Goal: Task Accomplishment & Management: Use online tool/utility

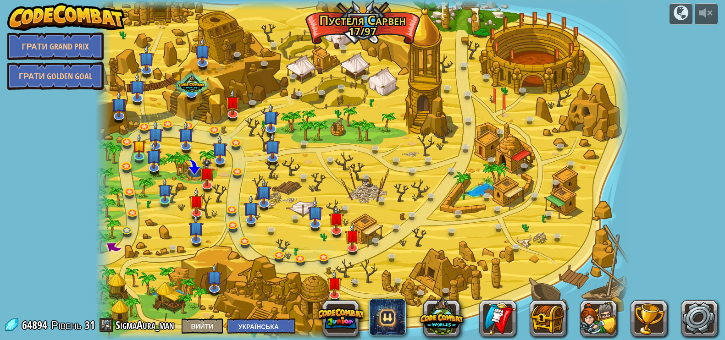
select select "uk"
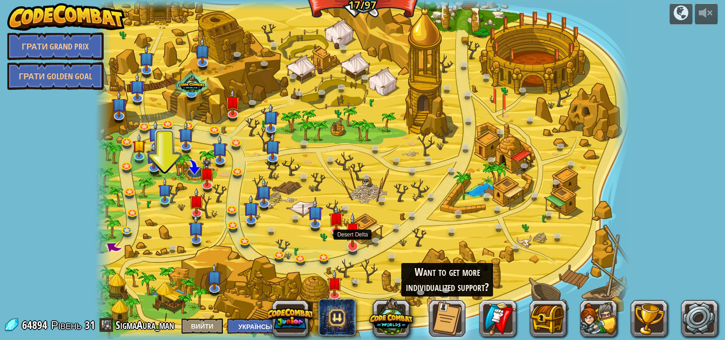
click at [355, 244] on img at bounding box center [352, 230] width 15 height 34
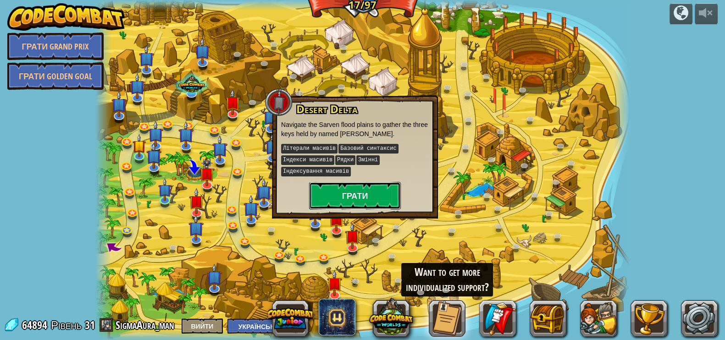
click at [352, 200] on button "Грати" at bounding box center [355, 195] width 92 height 27
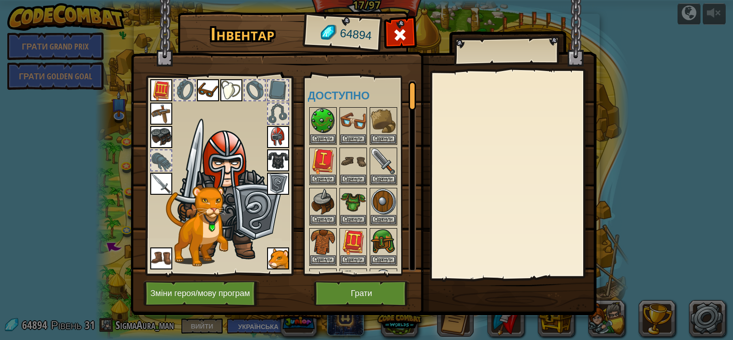
click at [368, 277] on img at bounding box center [364, 149] width 466 height 333
click at [359, 291] on button "Грати" at bounding box center [362, 293] width 96 height 25
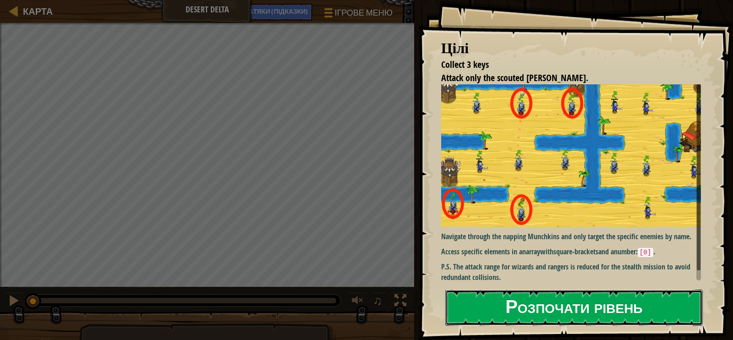
click at [479, 305] on button "Розпочати рівень" at bounding box center [574, 308] width 258 height 36
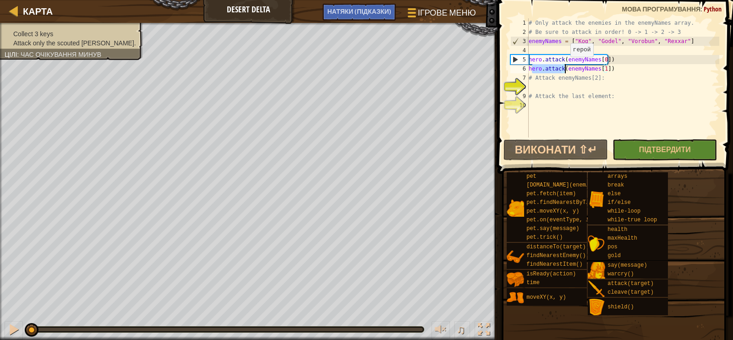
drag, startPoint x: 530, startPoint y: 67, endPoint x: 566, endPoint y: 66, distance: 35.8
click at [566, 66] on div "# Only attack the enemies in the enemyNames array. # Be sure to attack in order…" at bounding box center [623, 86] width 192 height 137
click at [528, 66] on div "6" at bounding box center [520, 68] width 18 height 9
drag, startPoint x: 528, startPoint y: 66, endPoint x: 610, endPoint y: 67, distance: 81.6
click at [610, 67] on div "hero.attack(enemyNames[1]) 1 2 3 4 5 6 7 8 9 10 # Only attack the enemies in th…" at bounding box center [614, 77] width 211 height 119
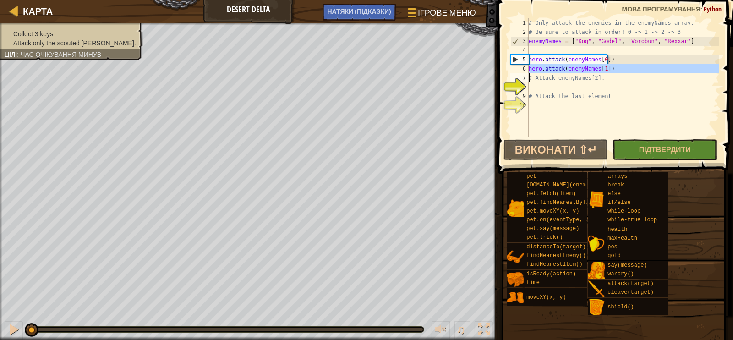
type textarea "hero.attack(enemyNames[1]) # Attack enemyNames[2]:"
click at [545, 84] on div "# Only attack the enemies in the enemyNames array. # Be sure to attack in order…" at bounding box center [623, 86] width 192 height 137
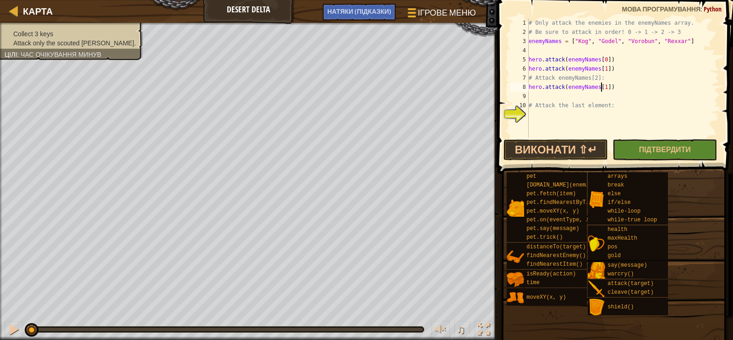
click at [601, 88] on div "# Only attack the enemies in the enemyNames array. # Be sure to attack in order…" at bounding box center [623, 86] width 192 height 137
type textarea "hero.attack(enemyNames[2])"
click at [546, 94] on div "# Only attack the enemies in the enemyNames array. # Be sure to attack in order…" at bounding box center [623, 86] width 192 height 137
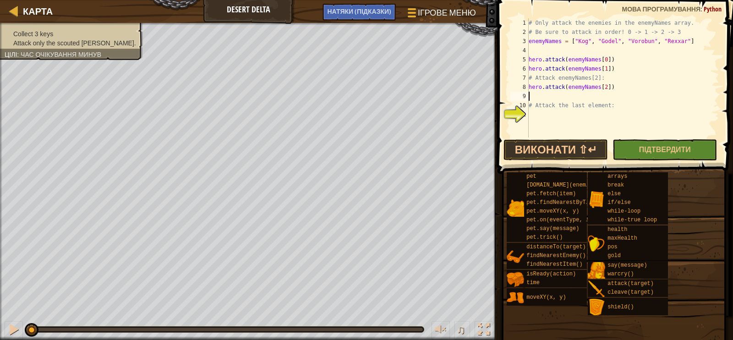
type textarea "hero.attack(enemyNames[2])"
click at [541, 102] on div "# Only attack the enemies in the enemyNames array. # Be sure to attack in order…" at bounding box center [623, 86] width 192 height 137
click at [600, 104] on div "# Only attack the enemies in the enemyNames array. # Be sure to attack in order…" at bounding box center [623, 86] width 192 height 137
type textarea "hero.attack(enemyNames[3])"
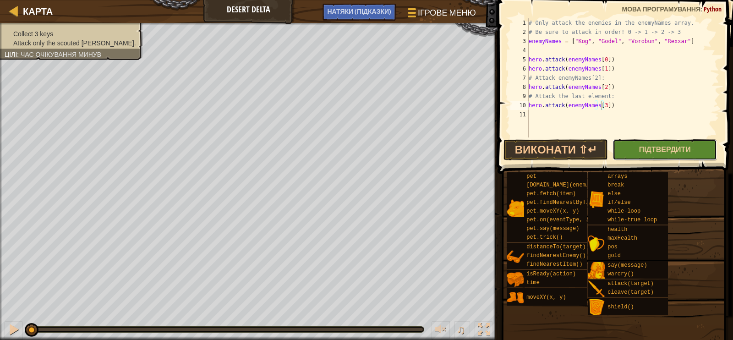
click at [626, 149] on button "Підтвердити" at bounding box center [665, 149] width 104 height 21
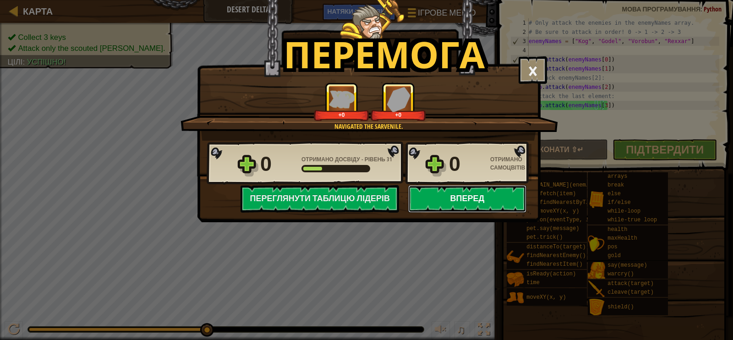
click at [482, 200] on button "Вперед" at bounding box center [467, 198] width 118 height 27
select select "uk"
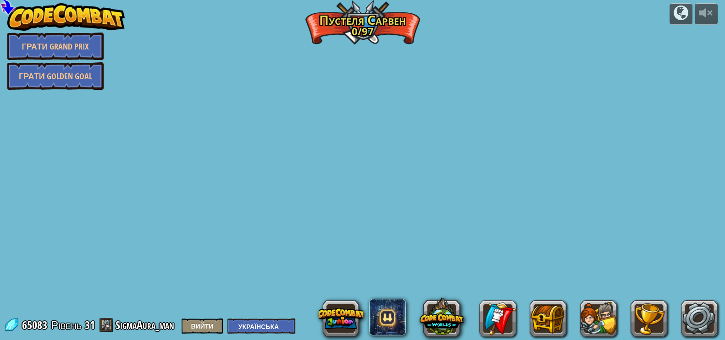
select select "uk"
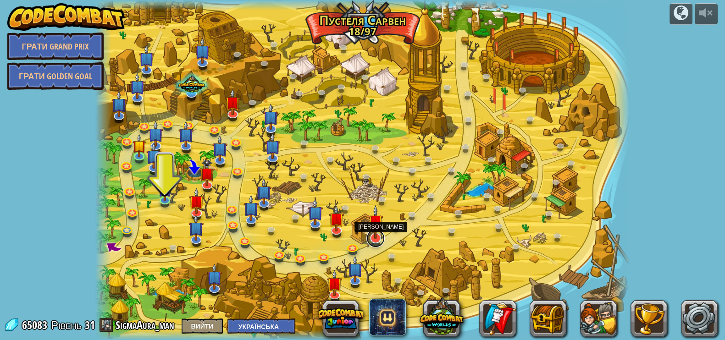
click at [381, 242] on link at bounding box center [375, 238] width 18 height 18
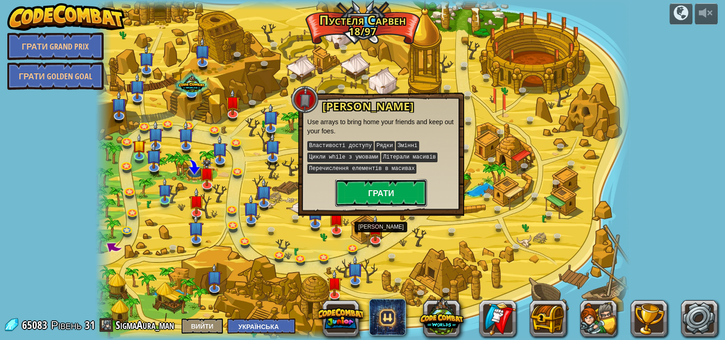
click at [377, 185] on button "Грати" at bounding box center [381, 192] width 92 height 27
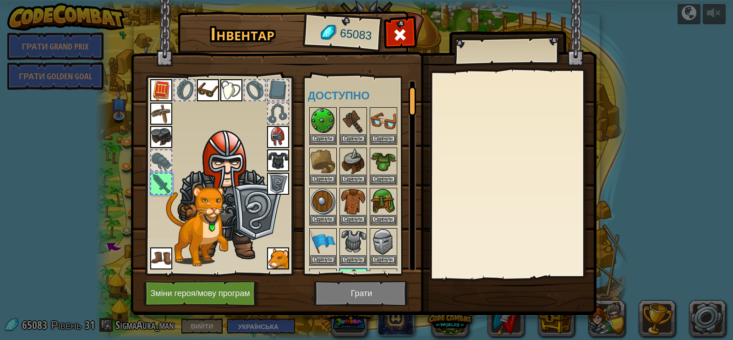
scroll to position [34, 0]
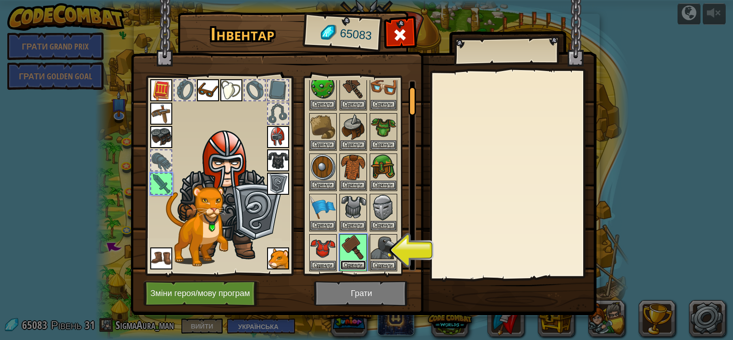
click at [358, 260] on button "Одягнути" at bounding box center [354, 265] width 26 height 10
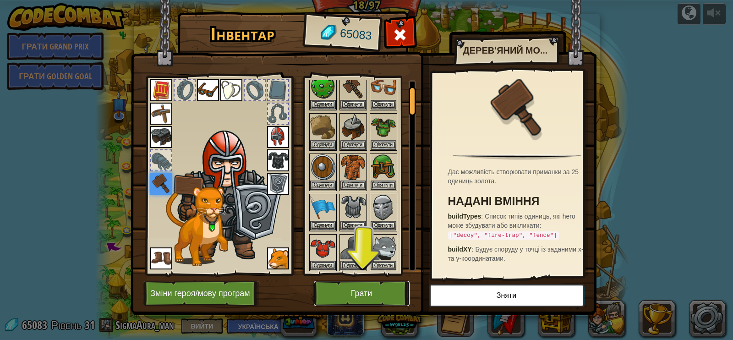
click at [375, 297] on button "Грати" at bounding box center [362, 293] width 96 height 25
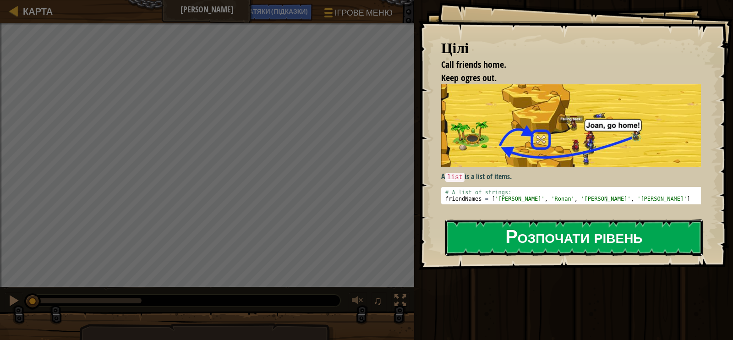
click at [480, 245] on button "Розпочати рівень" at bounding box center [574, 238] width 258 height 36
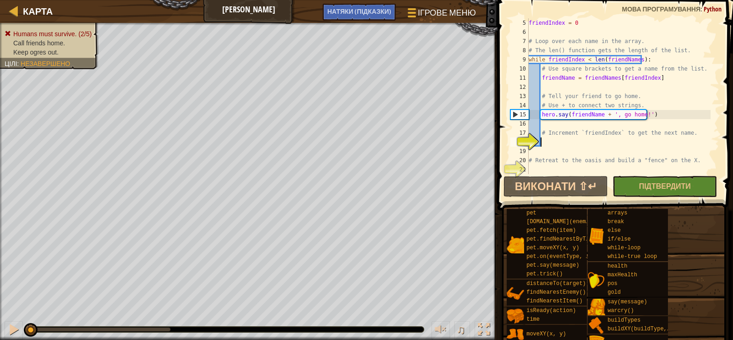
scroll to position [37, 0]
click at [592, 121] on div "friendIndex = 0 # Loop over each name in the array. # The len() function gets t…" at bounding box center [619, 105] width 184 height 174
type textarea "hero.say(friendName + ', go home!')"
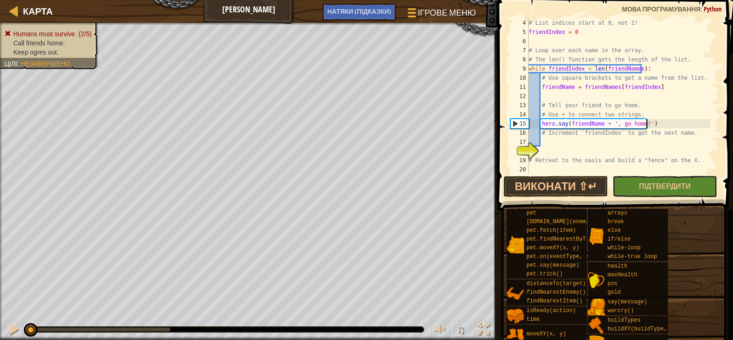
scroll to position [27, 0]
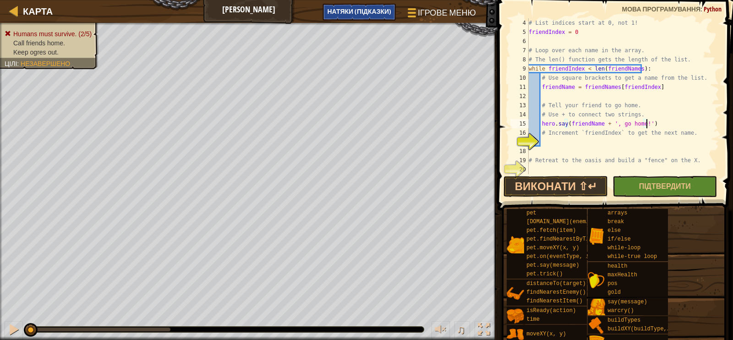
click at [382, 15] on span "НАТЯКИ (Підказки)" at bounding box center [359, 11] width 64 height 9
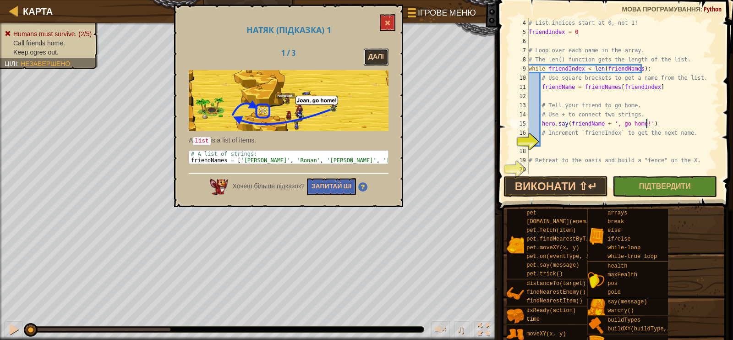
click at [385, 59] on button "Далі" at bounding box center [376, 57] width 25 height 17
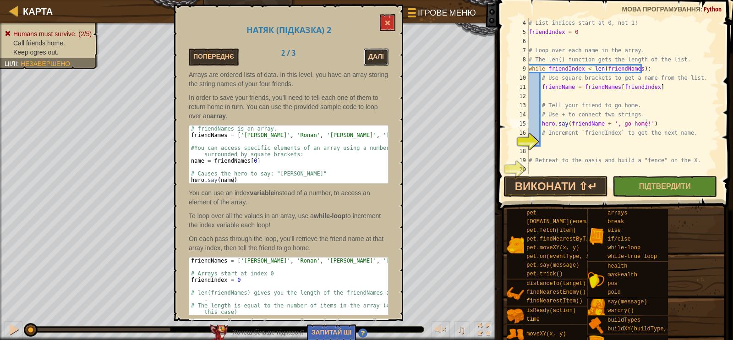
click at [382, 61] on button "Далі" at bounding box center [376, 57] width 25 height 17
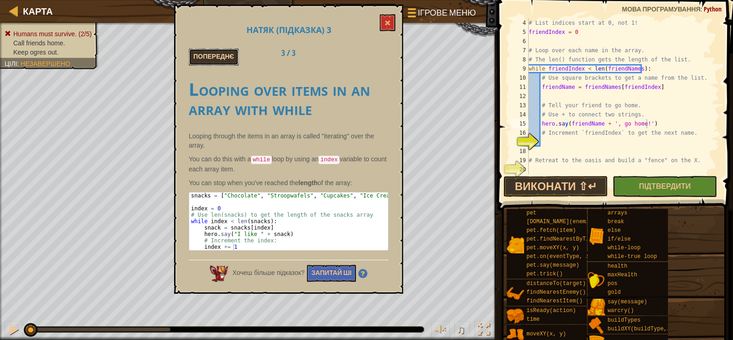
click at [229, 64] on button "Попереднє" at bounding box center [214, 57] width 50 height 17
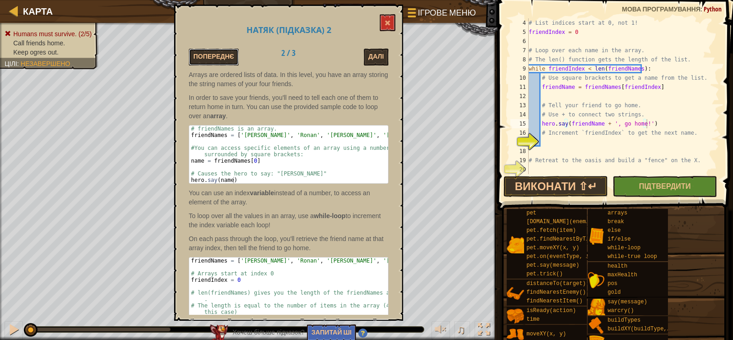
click at [229, 64] on button "Попереднє" at bounding box center [214, 57] width 50 height 17
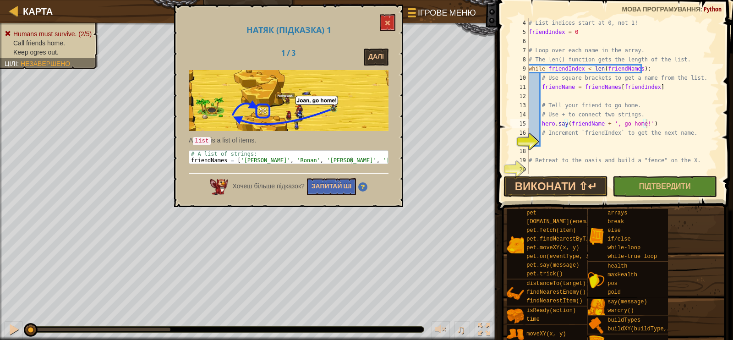
type textarea "friendNames = ['[PERSON_NAME]', '[PERSON_NAME]', '[PERSON_NAME]', '[PERSON_NAME…"
drag, startPoint x: 192, startPoint y: 160, endPoint x: 353, endPoint y: 160, distance: 161.3
click at [353, 160] on div "# A list of strings: friendNames = [ '[PERSON_NAME]' , '[PERSON_NAME]' , '[PERS…" at bounding box center [288, 164] width 199 height 26
click at [571, 145] on div "# List indices start at 0, not 1! friendIndex = 0 # Loop over each name in the …" at bounding box center [619, 105] width 184 height 174
paste textarea "friendNames = ['[PERSON_NAME]', '[PERSON_NAME]', '[PERSON_NAME]', '[PERSON_NAME…"
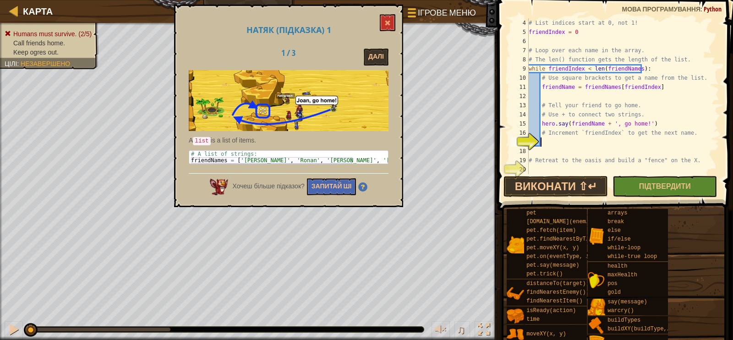
type textarea "friendNames = ['[PERSON_NAME]', '[PERSON_NAME]', '[PERSON_NAME]', '[PERSON_NAME…"
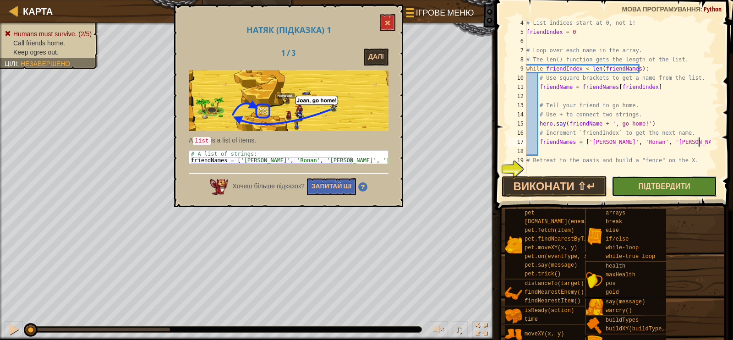
click at [662, 187] on span "Підтвердити" at bounding box center [665, 186] width 52 height 10
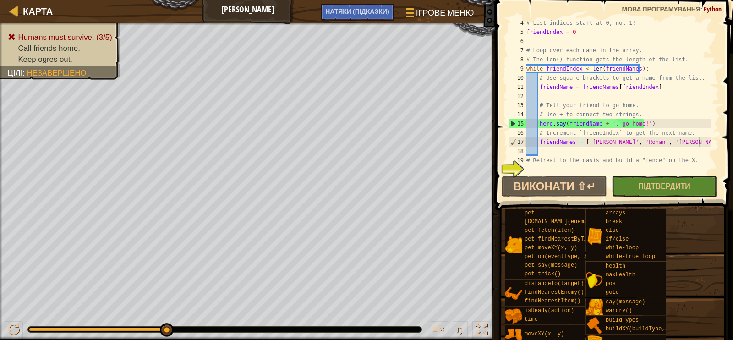
click at [595, 147] on div "# List indices start at 0, not 1! friendIndex = 0 # Loop over each name in the …" at bounding box center [618, 105] width 186 height 174
click at [562, 169] on div "# List indices start at 0, not 1! friendIndex = 0 # Loop over each name in the …" at bounding box center [618, 105] width 186 height 174
type textarea "р"
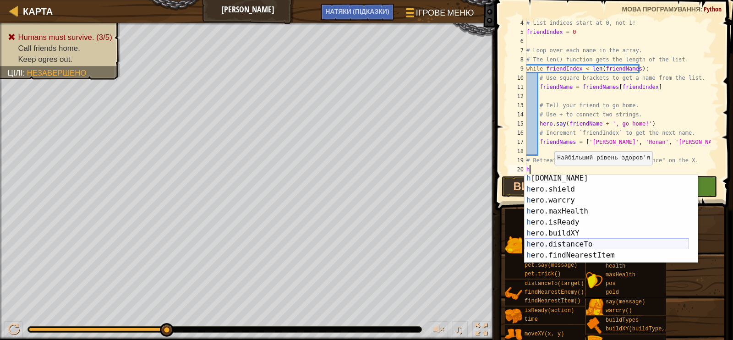
scroll to position [68, 0]
click at [575, 238] on div "h [DOMAIN_NAME] Натисність enter h ero.shield Натисність enter h ero.warcry Нат…" at bounding box center [607, 228] width 165 height 110
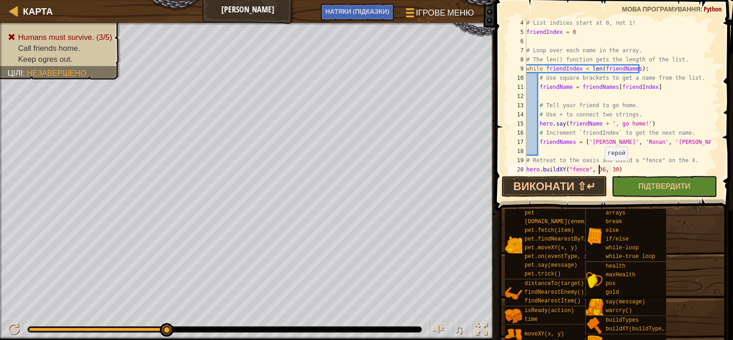
click at [600, 170] on div "# List indices start at 0, not 1! friendIndex = 0 # Loop over each name in the …" at bounding box center [618, 105] width 186 height 174
type textarea "hero.buildXY("fence", 29, 30)"
click at [635, 192] on button "Підтвердити" at bounding box center [664, 186] width 105 height 21
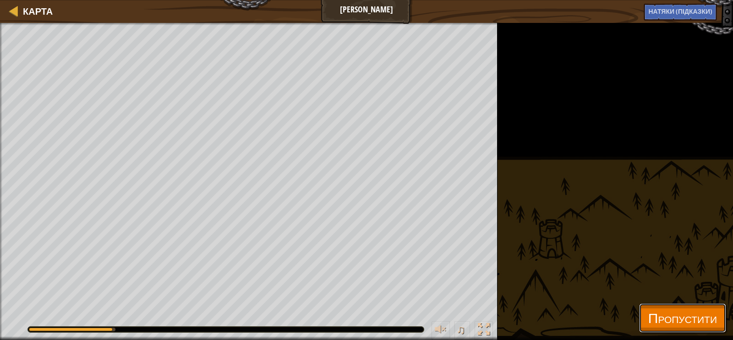
click at [659, 326] on span "Пропустити" at bounding box center [682, 317] width 69 height 19
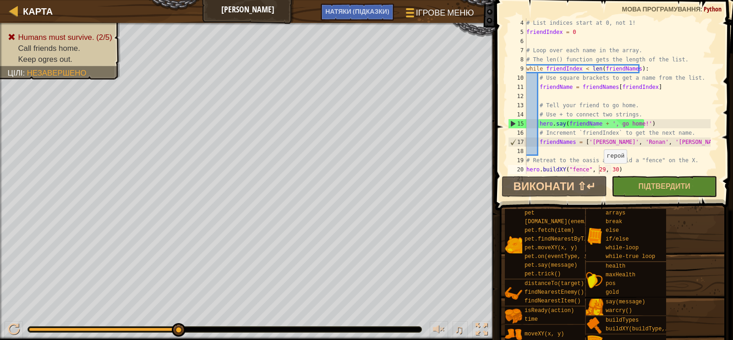
drag, startPoint x: 175, startPoint y: 330, endPoint x: 236, endPoint y: 338, distance: 61.9
click at [236, 338] on div "♫" at bounding box center [247, 326] width 495 height 27
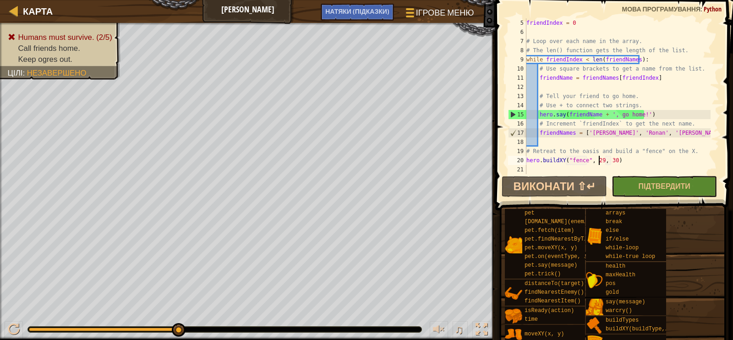
scroll to position [37, 0]
click at [527, 160] on div "friendIndex = 0 # Loop over each name in the array. # The len() function gets t…" at bounding box center [618, 105] width 186 height 174
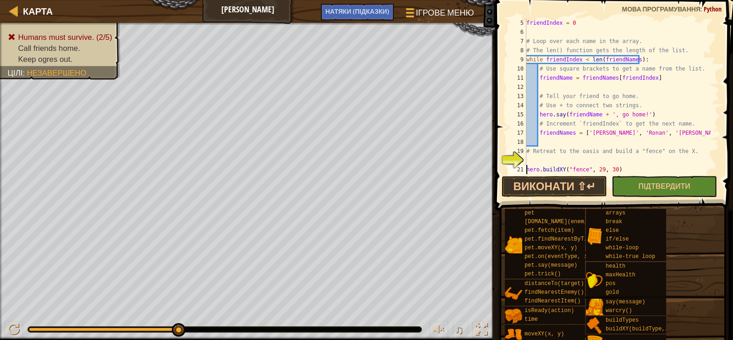
click at [529, 160] on div "friendIndex = 0 # Loop over each name in the array. # The len() function gets t…" at bounding box center [618, 105] width 186 height 174
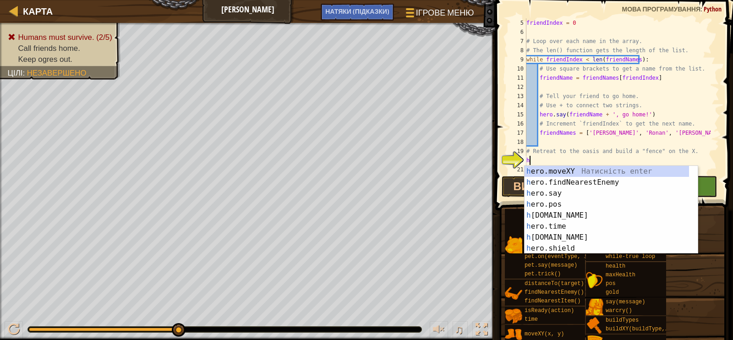
scroll to position [0, 0]
click at [578, 172] on div "h ero.moveXY Натисність enter h ero.findNearestEnemy Натисність enter h ero.say…" at bounding box center [607, 221] width 165 height 110
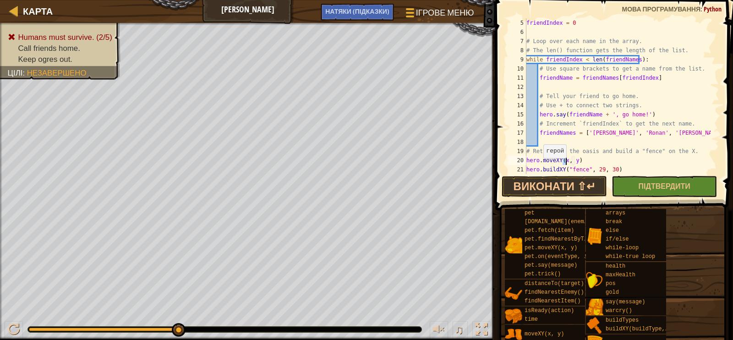
scroll to position [4, 3]
click at [578, 161] on div "friendIndex = 0 # Loop over each name in the array. # The len() function gets t…" at bounding box center [618, 105] width 186 height 174
type textarea "hero.moveXY(26, 30)"
click at [643, 187] on span "Підтвердити" at bounding box center [665, 186] width 52 height 10
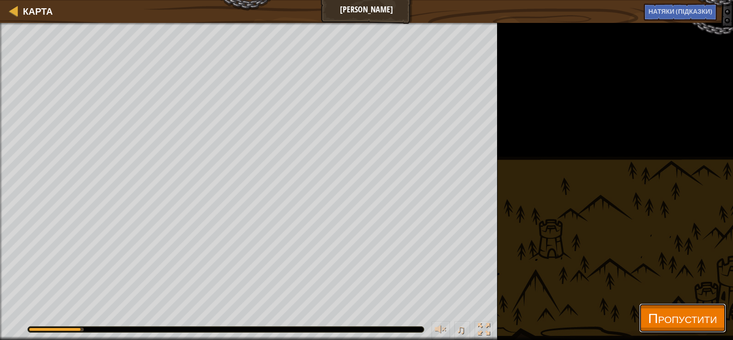
click at [675, 324] on span "Пропустити" at bounding box center [682, 317] width 69 height 19
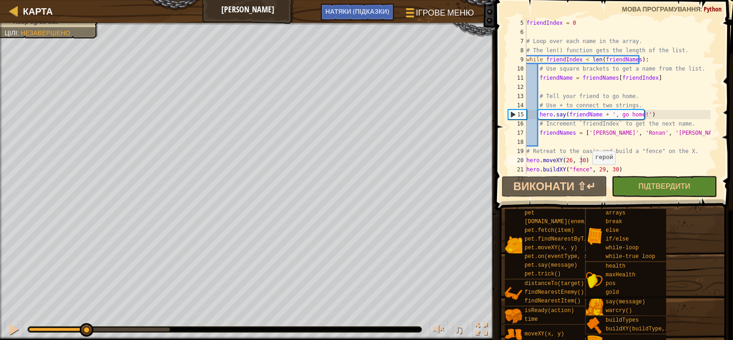
click at [92, 306] on div "Humans must survive. (2/5) Call friends home. Keep ogres out. Цілі : Незавершен…" at bounding box center [366, 181] width 733 height 317
click at [392, 16] on div "НАТЯКИ (Підказки)" at bounding box center [357, 12] width 73 height 17
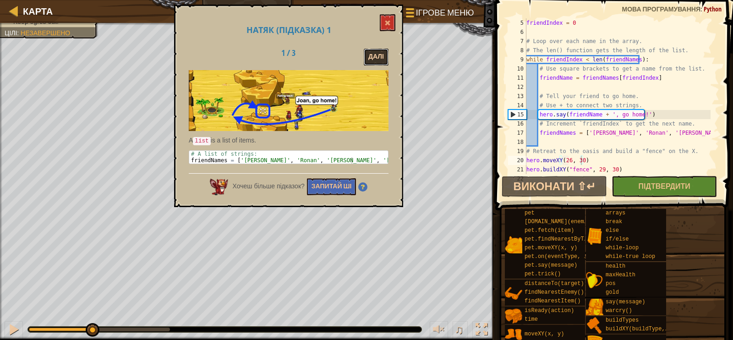
click at [369, 64] on button "Далі" at bounding box center [376, 57] width 25 height 17
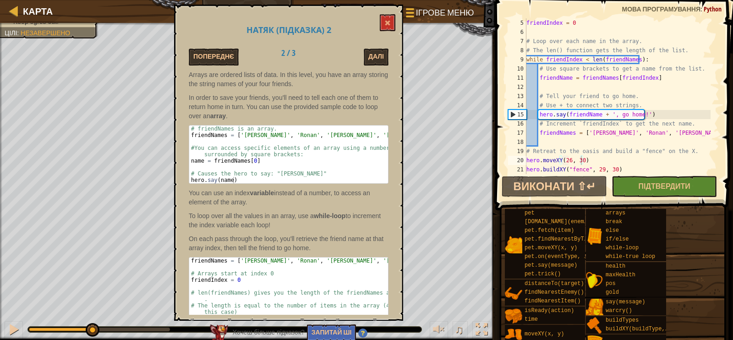
type textarea "friendIndex = 0"
drag, startPoint x: 192, startPoint y: 277, endPoint x: 243, endPoint y: 280, distance: 51.0
click at [243, 280] on div "friendNames = [ '[PERSON_NAME]' , '[PERSON_NAME]' , '[PERSON_NAME]' , '[PERSON_…" at bounding box center [288, 328] width 199 height 141
type textarea "# Tell your friend to go home."
click at [545, 93] on div "friendIndex = 0 # Loop over each name in the array. # The len() function gets t…" at bounding box center [618, 105] width 186 height 174
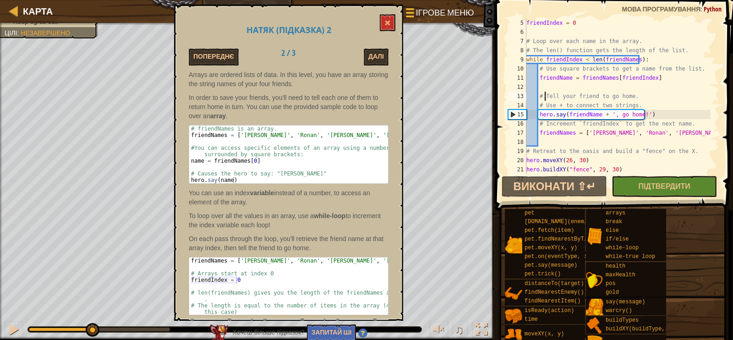
click at [549, 87] on div "friendIndex = 0 # Loop over each name in the array. # The len() function gets t…" at bounding box center [618, 105] width 186 height 174
paste textarea "friendIndex = 0"
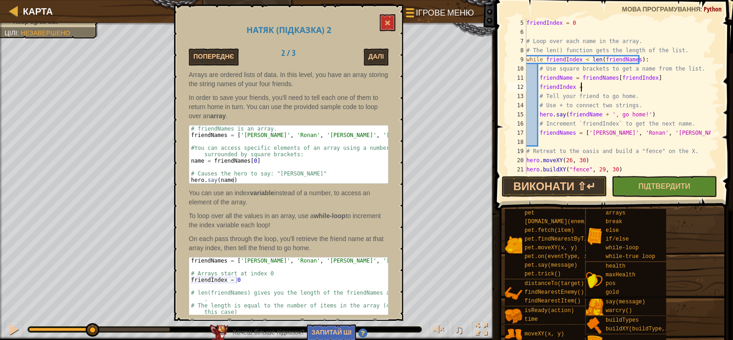
type textarea "friendIndex = 5"
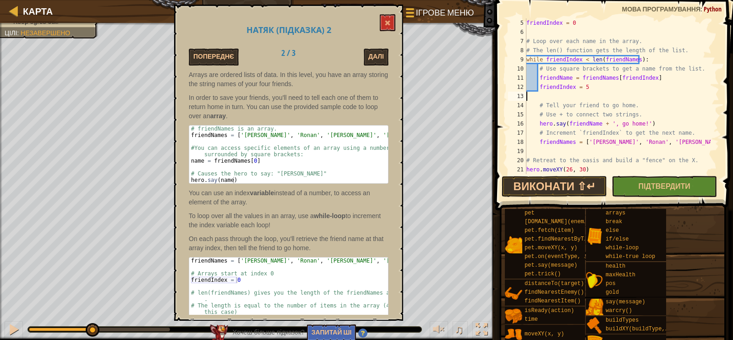
scroll to position [4, 0]
click at [632, 180] on button "Підтвердити" at bounding box center [664, 186] width 105 height 21
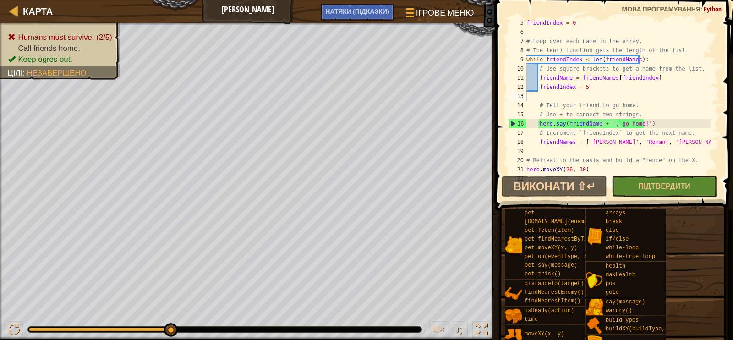
click at [588, 86] on div "friendIndex = 0 # Loop over each name in the array. # The len() function gets t…" at bounding box center [618, 105] width 186 height 174
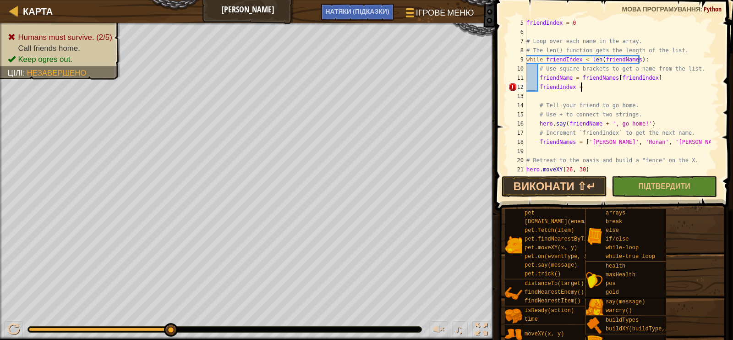
type textarea "friendIndex = 0"
click at [669, 191] on button "Підтвердити" at bounding box center [664, 186] width 105 height 21
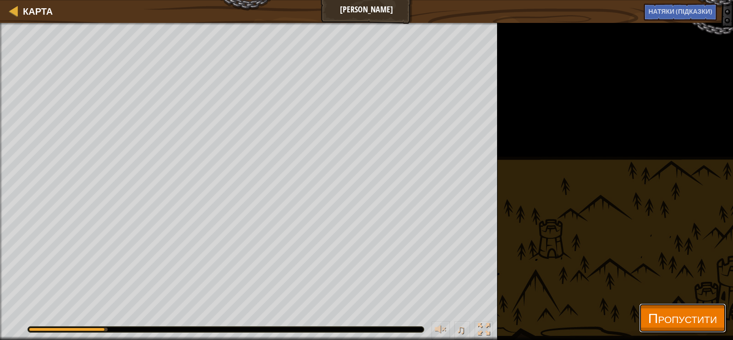
click at [665, 320] on span "Пропустити" at bounding box center [682, 317] width 69 height 19
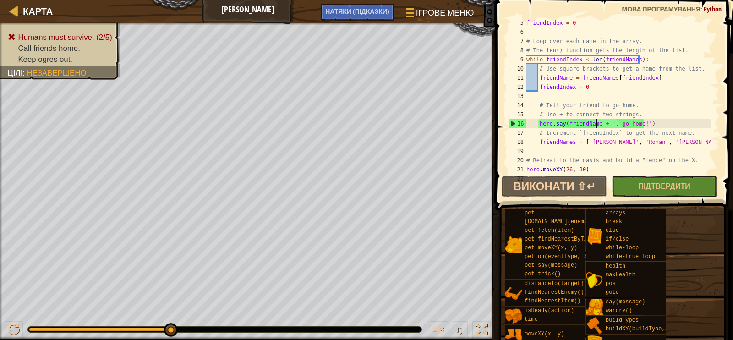
click at [596, 125] on div "friendIndex = 0 # Loop over each name in the array. # The len() function gets t…" at bounding box center [618, 105] width 186 height 174
click at [596, 123] on div "friendIndex = 0 # Loop over each name in the array. # The len() function gets t…" at bounding box center [618, 105] width 186 height 174
click at [586, 88] on div "friendIndex = 0 # Loop over each name in the array. # The len() function gets t…" at bounding box center [618, 105] width 186 height 174
type textarea "friendIndex = 0"
drag, startPoint x: 597, startPoint y: 93, endPoint x: 615, endPoint y: 89, distance: 17.7
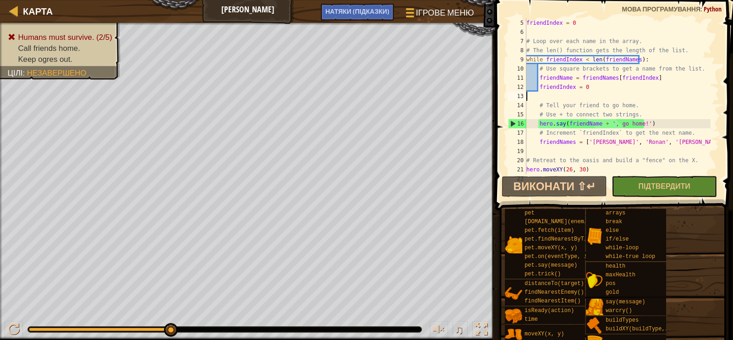
drag, startPoint x: 615, startPoint y: 89, endPoint x: 632, endPoint y: 83, distance: 18.6
click at [632, 83] on div "friendIndex = 0 # Loop over each name in the array. # The len() function gets t…" at bounding box center [618, 105] width 186 height 174
type textarea "friendIndex = 0"
click at [340, 14] on span "НАТЯКИ (Підказки)" at bounding box center [357, 11] width 64 height 9
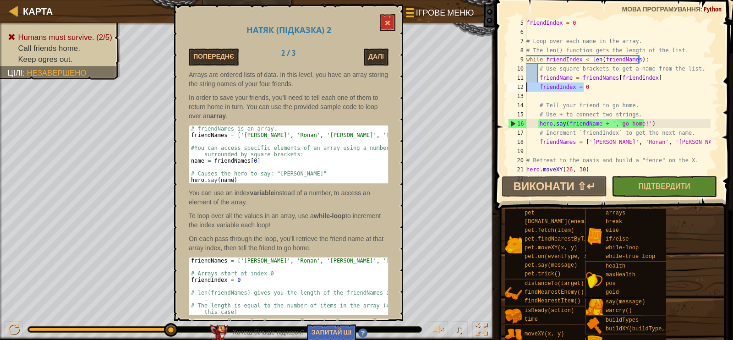
drag, startPoint x: 589, startPoint y: 83, endPoint x: 525, endPoint y: 88, distance: 64.8
click at [525, 88] on div "friendIndex = 0 5 6 7 8 9 10 11 12 13 14 15 16 17 18 19 20 21 22 friendIndex = …" at bounding box center [612, 96] width 213 height 156
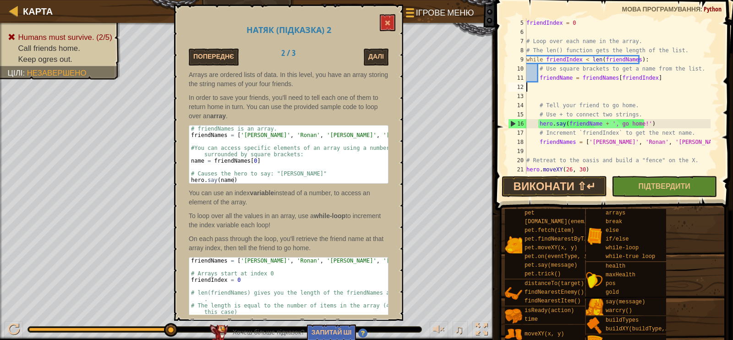
type textarea "friendName = friendNames[friendIndex]"
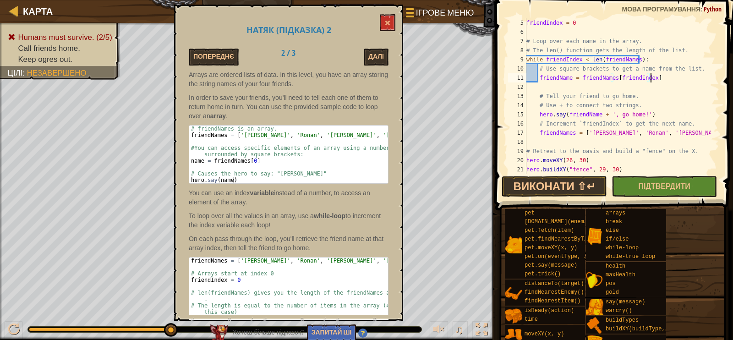
click at [567, 141] on div "friendIndex = 0 # Loop over each name in the array. # The len() function gets t…" at bounding box center [618, 105] width 186 height 174
paste textarea "friendIndex = 0"
type textarea "friendIndex = 0"
click at [644, 187] on span "Підтвердити" at bounding box center [665, 186] width 52 height 10
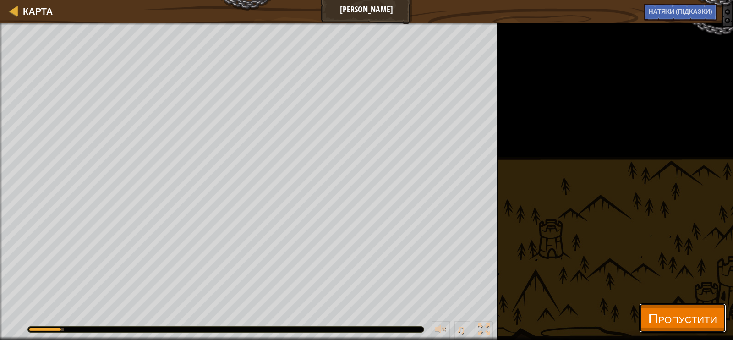
click at [670, 320] on span "Пропустити" at bounding box center [682, 317] width 69 height 19
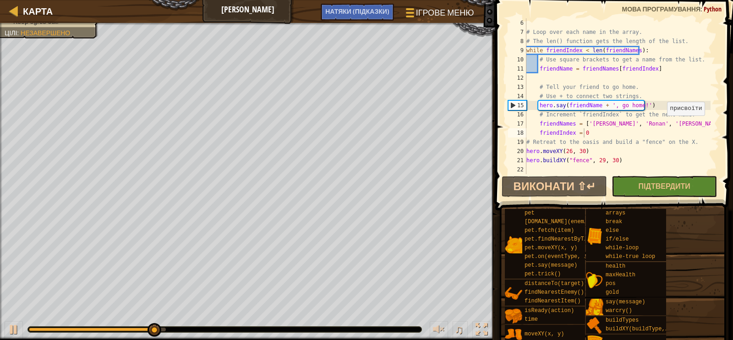
scroll to position [45, 0]
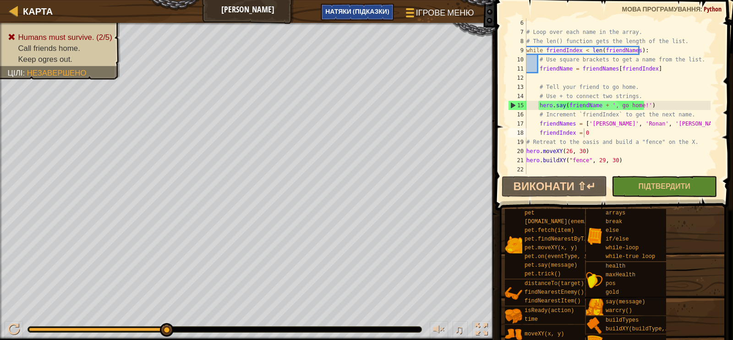
click at [352, 17] on div "НАТЯКИ (Підказки)" at bounding box center [357, 12] width 73 height 17
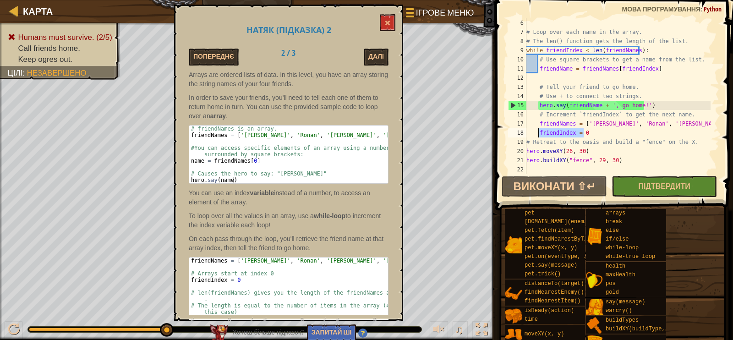
drag, startPoint x: 586, startPoint y: 131, endPoint x: 538, endPoint y: 132, distance: 47.7
click at [538, 132] on div "# Loop over each name in the array. # The len() function gets the length of the…" at bounding box center [618, 105] width 186 height 174
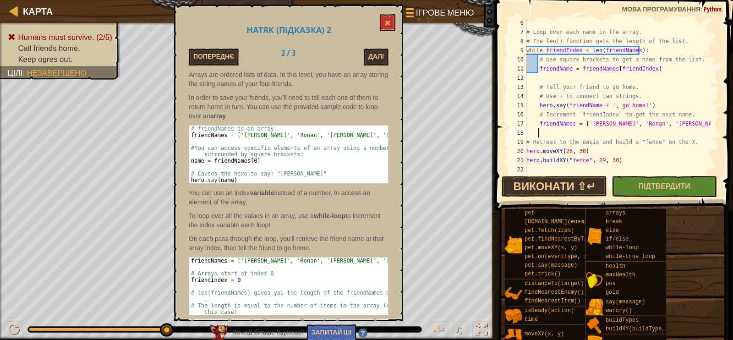
type textarea "name = friendNames[0]"
drag, startPoint x: 254, startPoint y: 160, endPoint x: 190, endPoint y: 160, distance: 64.6
click at [190, 160] on div "# friendNames is an array. friendNames = [ '[PERSON_NAME]' , '[PERSON_NAME]' , …" at bounding box center [288, 161] width 199 height 71
click at [541, 130] on div "# Loop over each name in the array. # The len() function gets the length of the…" at bounding box center [618, 105] width 186 height 174
paste textarea "name = friendNames[0]"
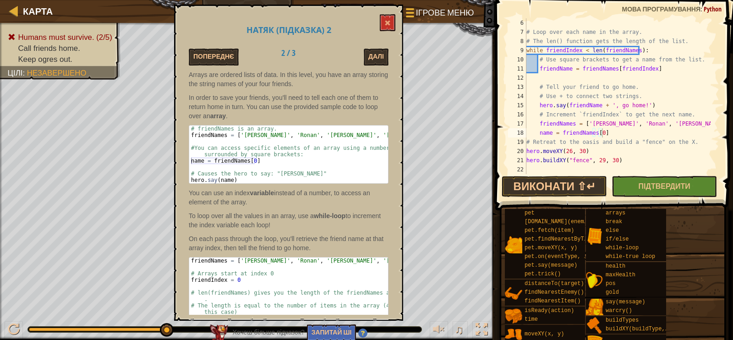
click at [667, 205] on span at bounding box center [612, 334] width 231 height 271
click at [670, 195] on button "Підтвердити" at bounding box center [664, 186] width 105 height 21
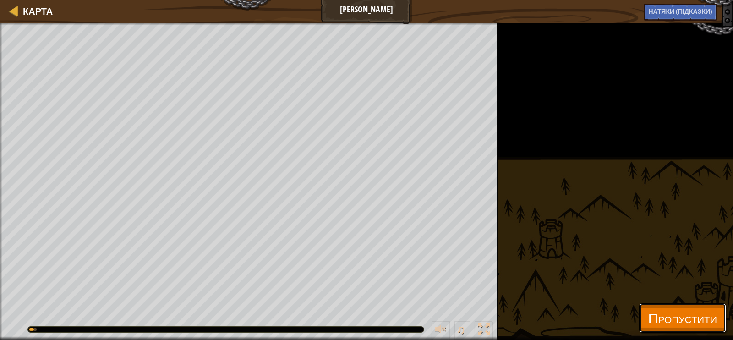
click at [673, 319] on span "Пропустити" at bounding box center [682, 317] width 69 height 19
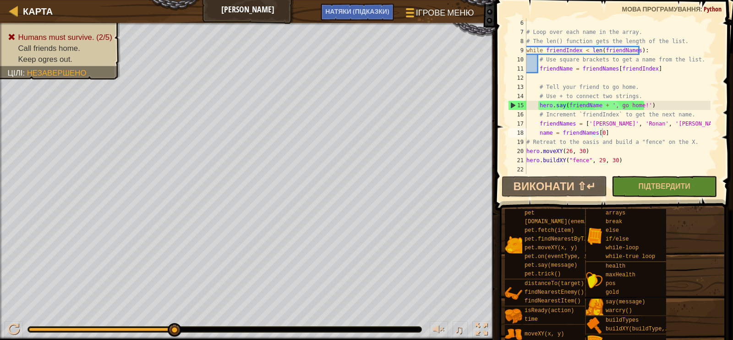
click at [615, 130] on div "# Loop over each name in the array. # The len() function gets the length of the…" at bounding box center [618, 105] width 186 height 174
click at [599, 132] on div "# Loop over each name in the array. # The len() function gets the length of the…" at bounding box center [618, 105] width 186 height 174
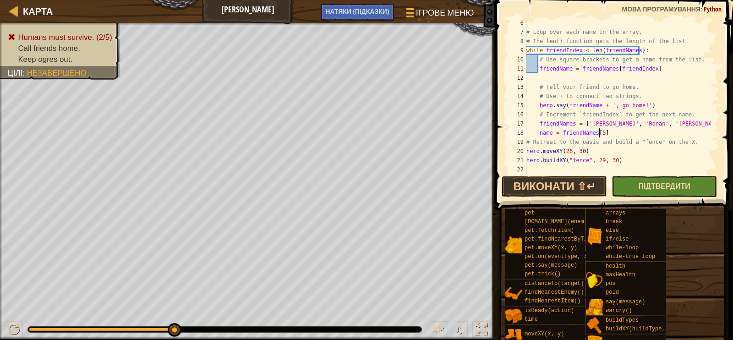
type textarea "name = friendNames[5]"
click at [646, 186] on span "Підтвердити" at bounding box center [665, 186] width 52 height 10
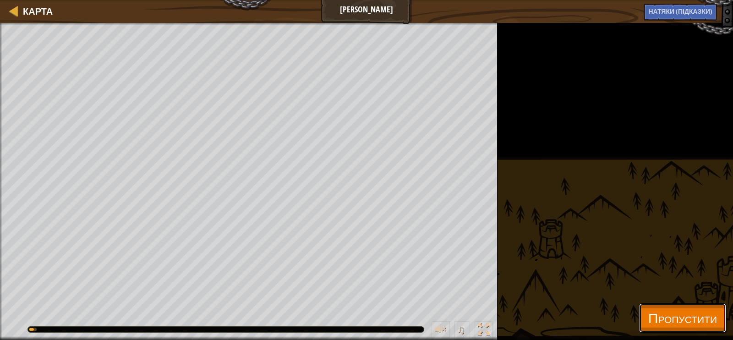
click at [660, 322] on span "Пропустити" at bounding box center [682, 317] width 69 height 19
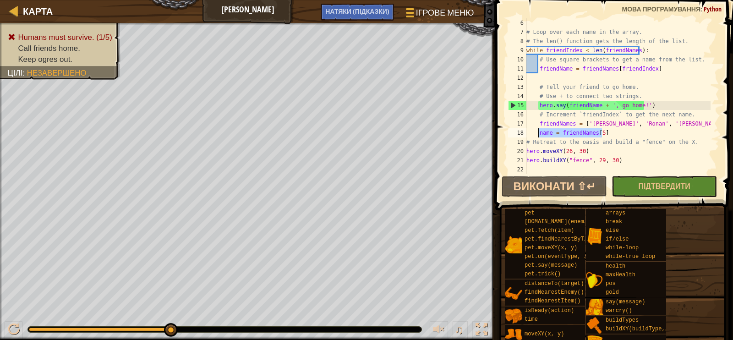
drag, startPoint x: 602, startPoint y: 132, endPoint x: 538, endPoint y: 135, distance: 63.8
click at [538, 135] on div "# Loop over each name in the array. # The len() function gets the length of the…" at bounding box center [618, 105] width 186 height 174
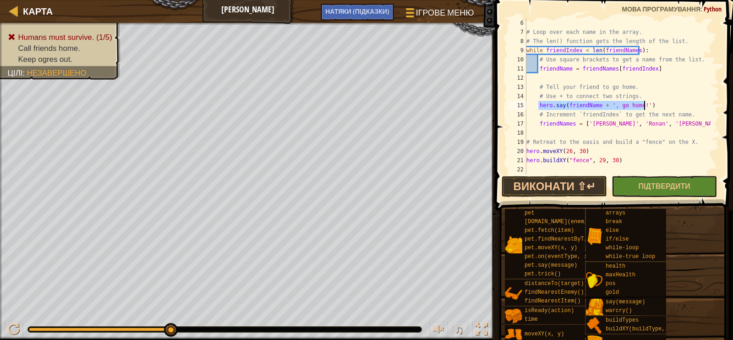
drag, startPoint x: 539, startPoint y: 104, endPoint x: 655, endPoint y: 104, distance: 116.4
click at [655, 104] on div "# Loop over each name in the array. # The len() function gets the length of the…" at bounding box center [618, 105] width 186 height 174
type textarea "hero.say(friendName + ', go home!')"
click at [540, 131] on div "# Loop over each name in the array. # The len() function gets the length of the…" at bounding box center [618, 105] width 186 height 174
paste textarea "hero.say(friendName + ', go home!')"
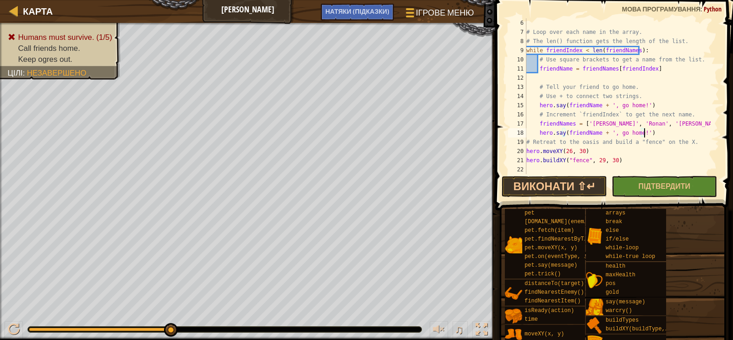
click at [583, 131] on div "# Loop over each name in the array. # The len() function gets the length of the…" at bounding box center [618, 105] width 186 height 174
click at [597, 142] on div "friend Name s Натисність enter" at bounding box center [646, 154] width 173 height 33
click at [637, 186] on button "Підтвердити" at bounding box center [664, 186] width 105 height 21
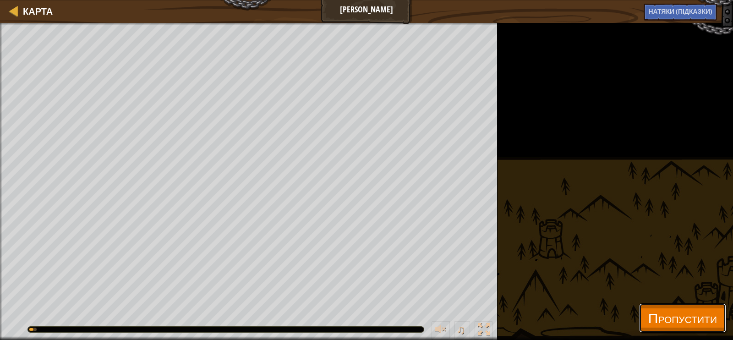
click at [668, 317] on span "Пропустити" at bounding box center [682, 317] width 69 height 19
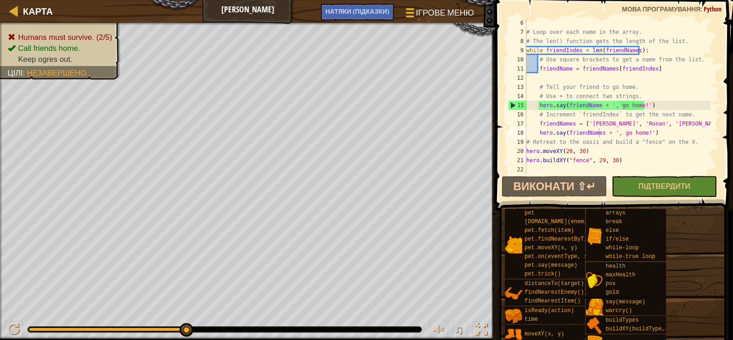
click at [584, 132] on div "# Loop over each name in the array. # The len() function gets the length of the…" at bounding box center [618, 105] width 186 height 174
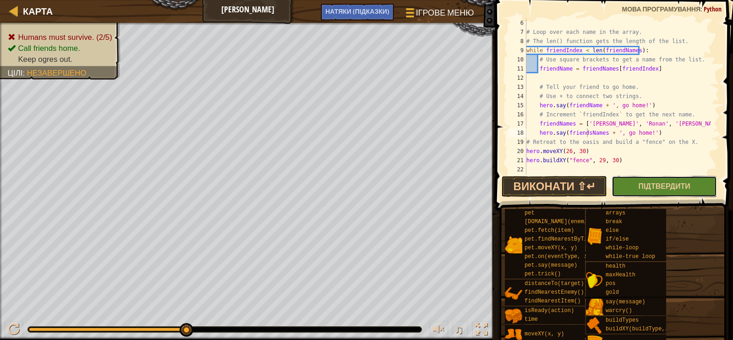
click at [635, 187] on button "Підтвердити" at bounding box center [664, 186] width 105 height 21
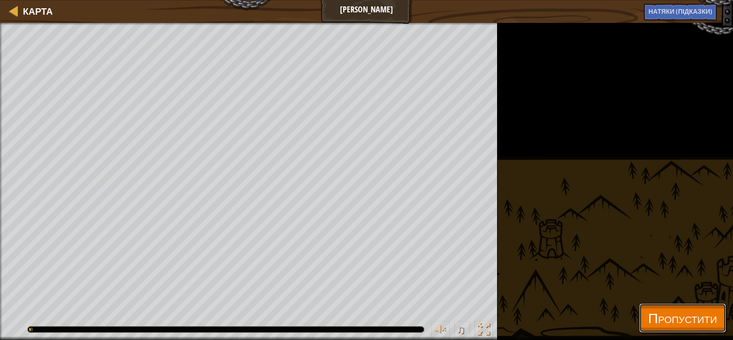
click at [654, 308] on button "Пропустити" at bounding box center [682, 317] width 87 height 29
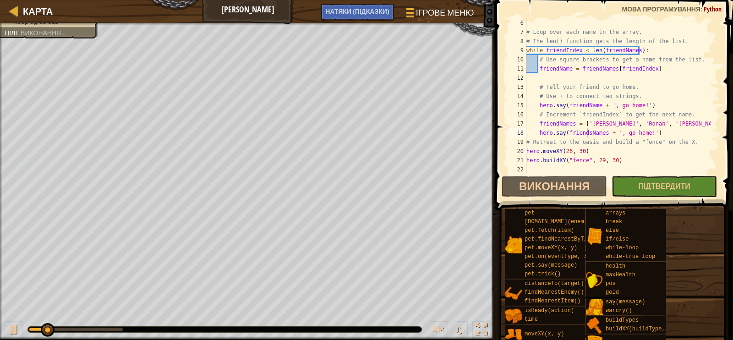
click at [587, 133] on div "# Loop over each name in the array. # The len() function gets the length of the…" at bounding box center [618, 105] width 186 height 174
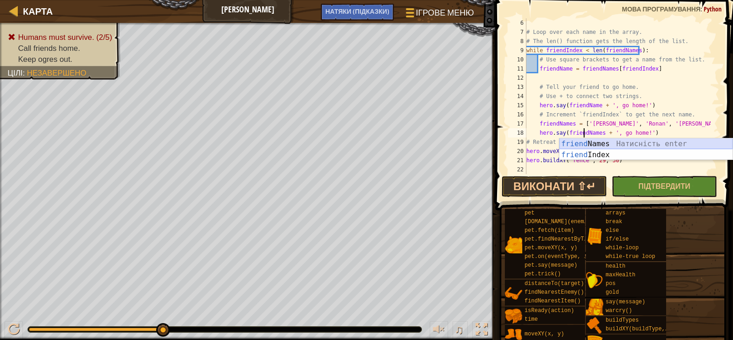
click at [610, 146] on div "friend Names Натисність enter friend Index Натисність enter" at bounding box center [646, 160] width 173 height 44
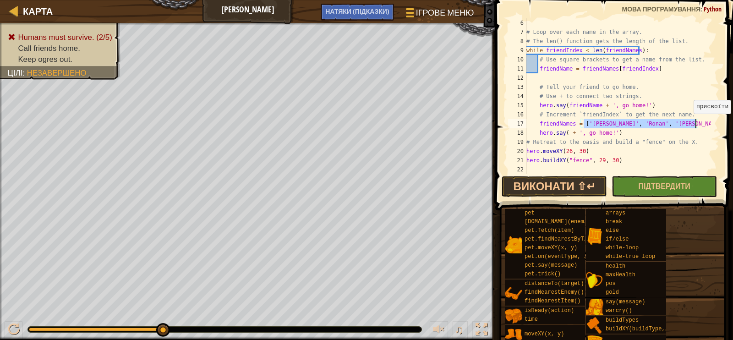
drag, startPoint x: 585, startPoint y: 124, endPoint x: 695, endPoint y: 122, distance: 110.5
click at [695, 122] on div "# Loop over each name in the array. # The len() function gets the length of the…" at bounding box center [618, 105] width 186 height 174
click at [566, 130] on div "# Loop over each name in the array. # The len() function gets the length of the…" at bounding box center [618, 105] width 186 height 174
paste textarea "'[PERSON_NAME]', '[PERSON_NAME]', '[PERSON_NAME]', '[PERSON_NAME]'"
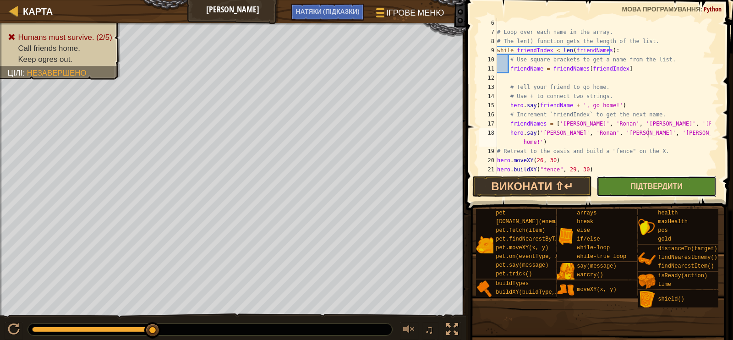
click at [658, 187] on span "Підтвердити" at bounding box center [657, 186] width 52 height 10
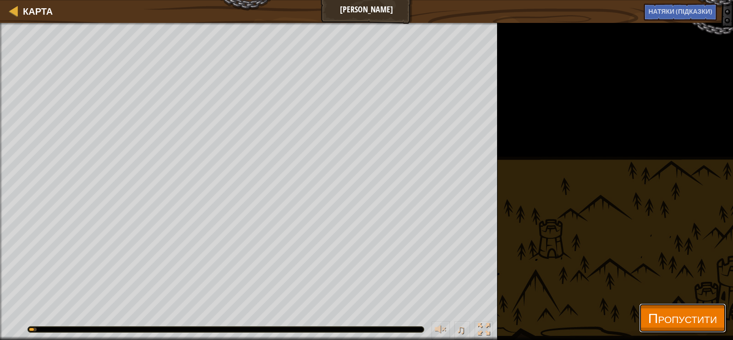
click at [660, 310] on span "Пропустити" at bounding box center [682, 317] width 69 height 19
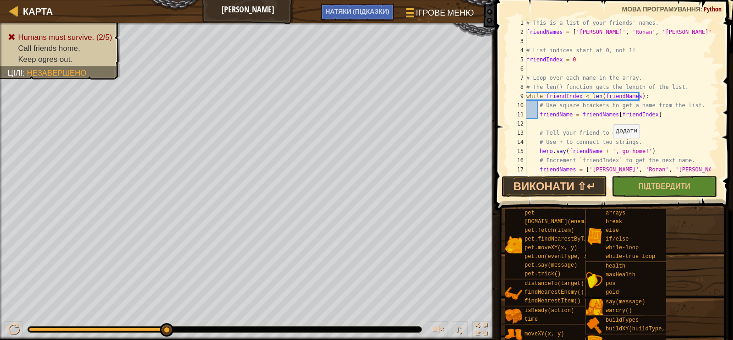
scroll to position [45, 0]
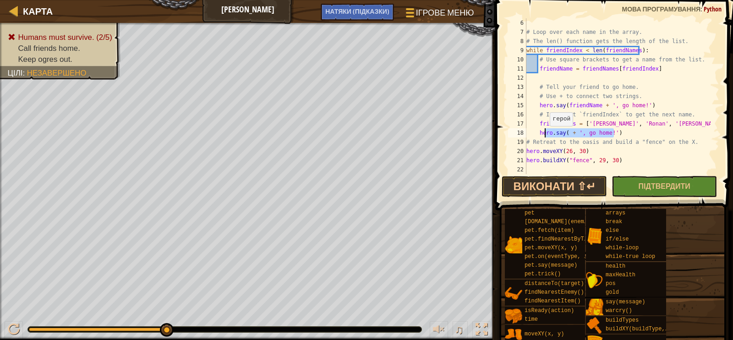
drag, startPoint x: 609, startPoint y: 135, endPoint x: 545, endPoint y: 135, distance: 63.2
click at [545, 135] on div "# Loop over each name in the array. # The len() function gets the length of the…" at bounding box center [618, 105] width 186 height 174
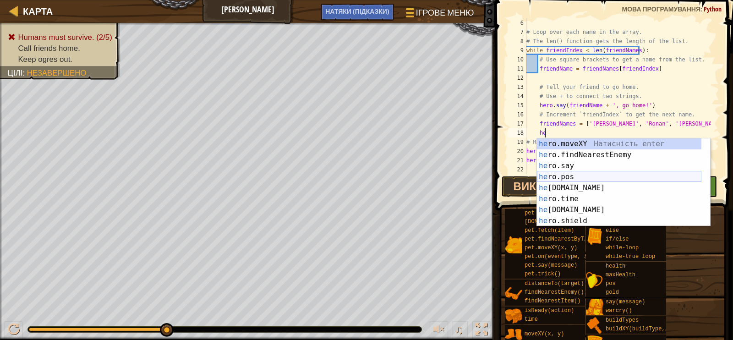
scroll to position [0, 0]
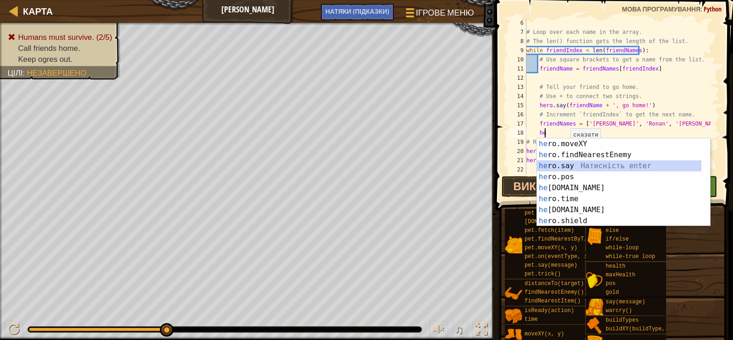
click at [582, 169] on div "he ro.moveXY Натисність enter he ro.findNearestEnemy Натисність enter he ro.say…" at bounding box center [619, 193] width 165 height 110
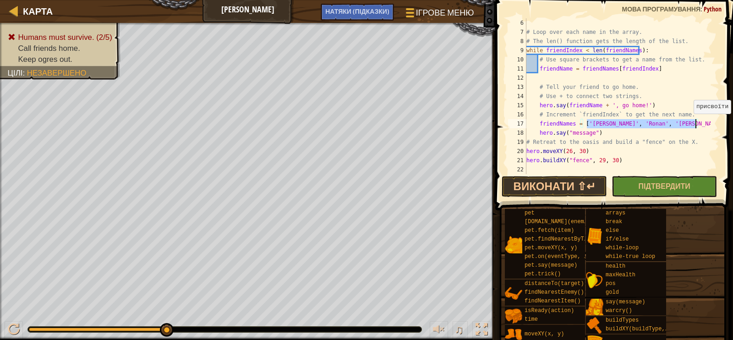
drag, startPoint x: 587, startPoint y: 121, endPoint x: 697, endPoint y: 122, distance: 110.0
click at [697, 122] on div "# Loop over each name in the array. # The len() function gets the length of the…" at bounding box center [618, 105] width 186 height 174
drag, startPoint x: 568, startPoint y: 132, endPoint x: 589, endPoint y: 130, distance: 21.2
click at [589, 130] on div "# Loop over each name in the array. # The len() function gets the length of the…" at bounding box center [618, 105] width 186 height 174
paste textarea "[PERSON_NAME]', '[PERSON_NAME]', '[PERSON_NAME]', '[PERSON_NAME]'"
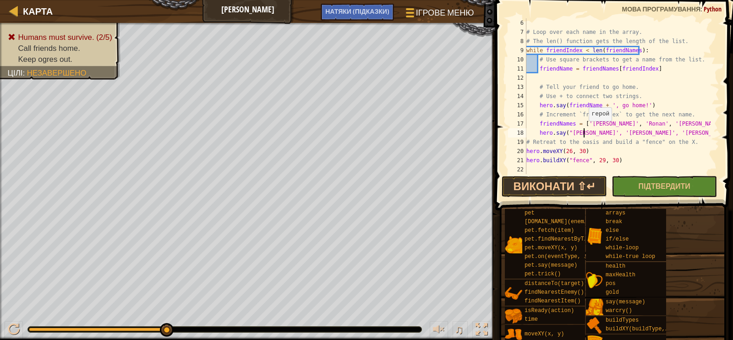
click at [584, 130] on div "# Loop over each name in the array. # The len() function gets the length of the…" at bounding box center [618, 105] width 186 height 174
click at [590, 133] on div "# Loop over each name in the array. # The len() function gets the length of the…" at bounding box center [618, 105] width 186 height 174
click at [605, 130] on div "# Loop over each name in the array. # The len() function gets the length of the…" at bounding box center [618, 105] width 186 height 174
click at [610, 132] on div "# Loop over each name in the array. # The len() function gets the length of the…" at bounding box center [618, 105] width 186 height 174
click at [629, 132] on div "# Loop over each name in the array. # The len() function gets the length of the…" at bounding box center [618, 105] width 186 height 174
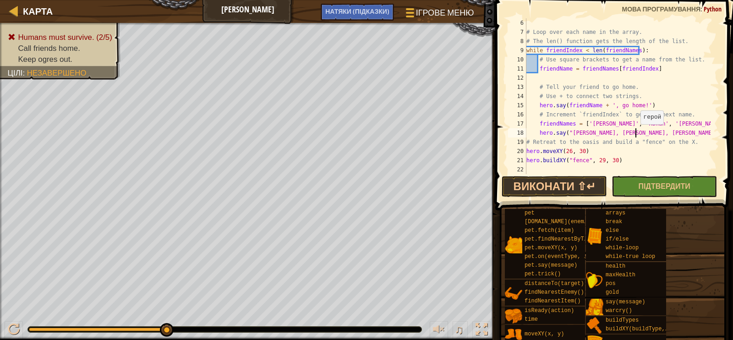
click at [636, 133] on div "# Loop over each name in the array. # The len() function gets the length of the…" at bounding box center [618, 105] width 186 height 174
click at [658, 132] on div "# Loop over each name in the array. # The len() function gets the length of the…" at bounding box center [618, 105] width 186 height 174
click at [661, 134] on div "# Loop over each name in the array. # The len() function gets the length of the…" at bounding box center [618, 105] width 186 height 174
click at [674, 132] on div "# Loop over each name in the array. # The len() function gets the length of the…" at bounding box center [618, 105] width 186 height 174
drag, startPoint x: 615, startPoint y: 107, endPoint x: 639, endPoint y: 104, distance: 24.9
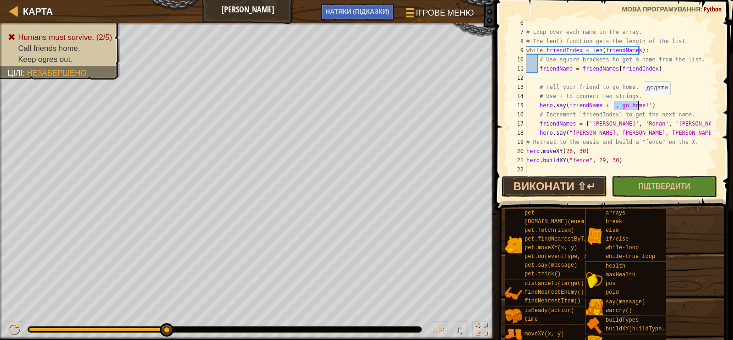
click at [639, 104] on div "# Loop over each name in the array. # The len() function gets the length of the…" at bounding box center [618, 105] width 186 height 174
drag, startPoint x: 610, startPoint y: 106, endPoint x: 639, endPoint y: 104, distance: 29.9
click at [639, 104] on div "# Loop over each name in the array. # The len() function gets the length of the…" at bounding box center [618, 105] width 186 height 174
click at [657, 133] on div "# Loop over each name in the array. # The len() function gets the length of the…" at bounding box center [618, 105] width 186 height 174
paste textarea ", go home!"
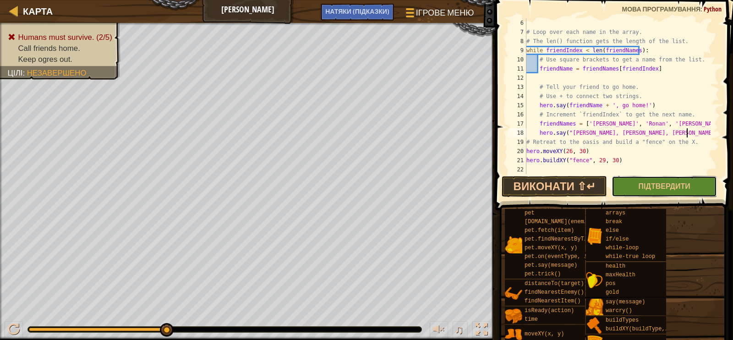
click at [671, 178] on button "Підтвердити" at bounding box center [664, 186] width 105 height 21
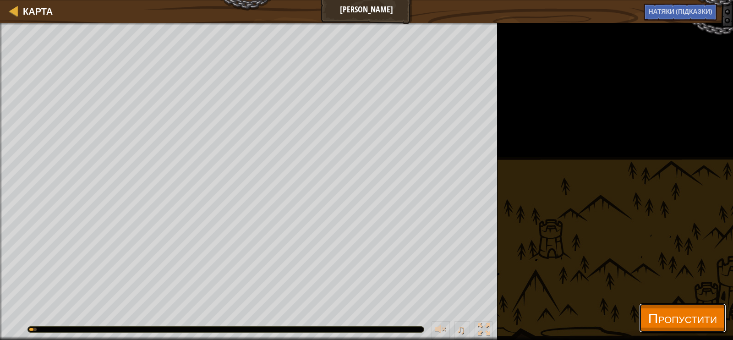
click at [648, 310] on span "Пропустити" at bounding box center [682, 317] width 69 height 19
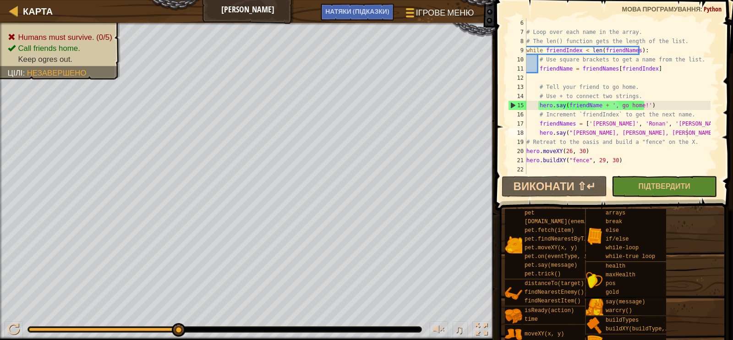
click at [223, 305] on div "Humans must survive. (0/5) Call friends home. Keep ogres out. Цілі : Незавершен…" at bounding box center [366, 181] width 733 height 317
type textarea "hero.say(friendName + ', go home!')"
drag, startPoint x: 645, startPoint y: 104, endPoint x: 516, endPoint y: 103, distance: 129.2
click at [516, 103] on div "hero.say(friendName + ', go home!') 6 7 8 9 10 11 12 13 14 15 16 17 18 19 20 21…" at bounding box center [612, 96] width 213 height 156
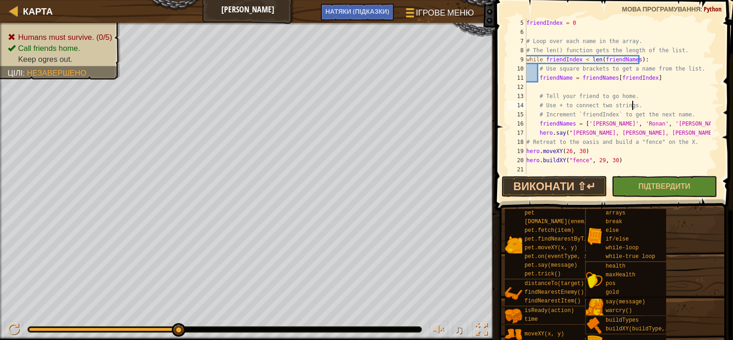
scroll to position [37, 0]
click at [647, 187] on span "Підтвердити" at bounding box center [665, 186] width 52 height 10
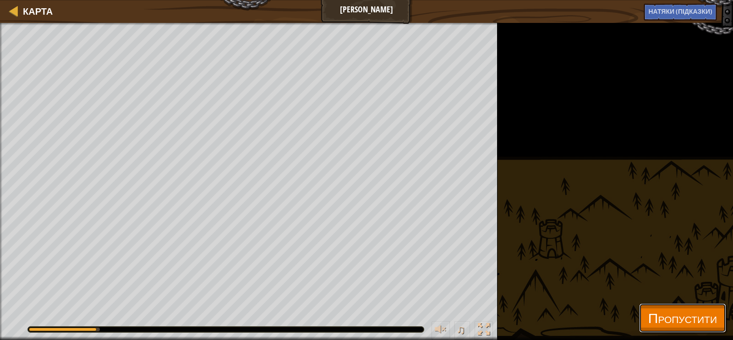
click at [648, 319] on span "Пропустити" at bounding box center [682, 317] width 69 height 19
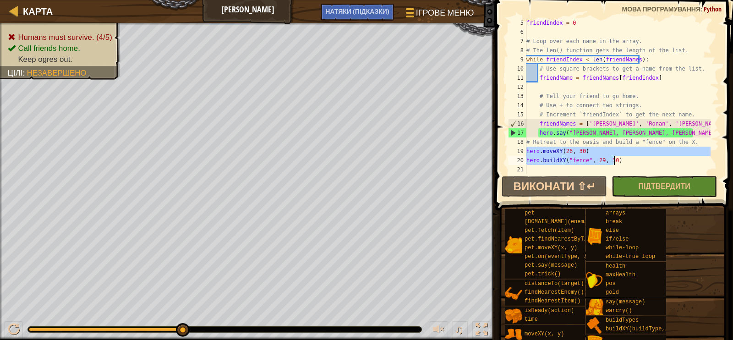
drag, startPoint x: 527, startPoint y: 150, endPoint x: 616, endPoint y: 159, distance: 89.9
click at [616, 159] on div "friendIndex = 0 # Loop over each name in the array. # The len() function gets t…" at bounding box center [618, 105] width 186 height 174
type textarea "hero.moveXY(26, 30) hero.buildXY("fence", 29, 30)"
click at [544, 89] on div "friendIndex = 0 # Loop over each name in the array. # The len() function gets t…" at bounding box center [618, 105] width 186 height 174
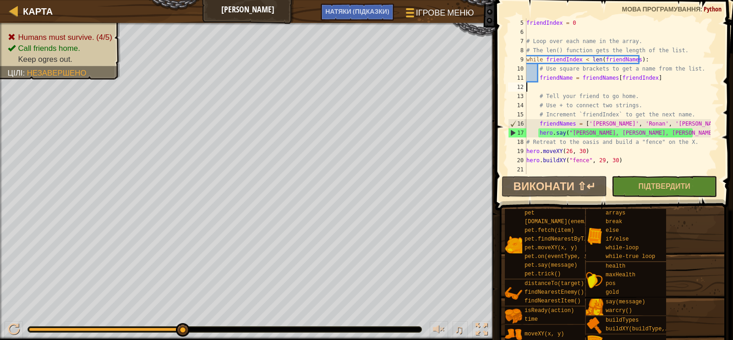
paste textarea "hero.buildXY("fence", 29, 30)"
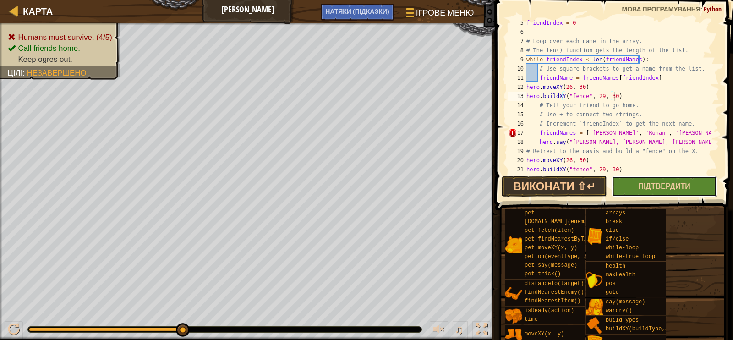
click at [676, 180] on button "Підтвердити" at bounding box center [664, 186] width 105 height 21
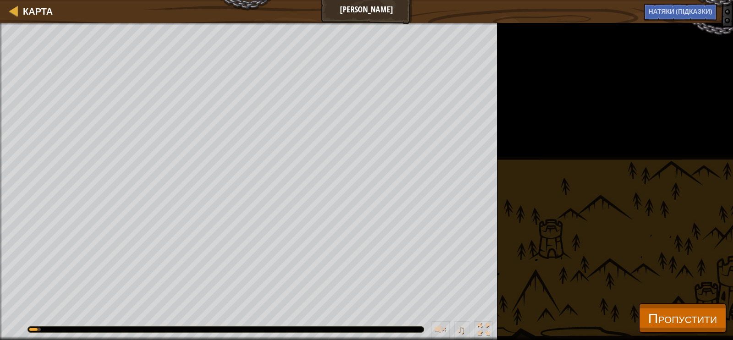
click at [644, 301] on div "Humans must survive. (4/5) Call friends home. Keep ogres out. Цілі : Виконання.…" at bounding box center [366, 181] width 733 height 317
click at [648, 312] on span "Пропустити" at bounding box center [682, 317] width 69 height 19
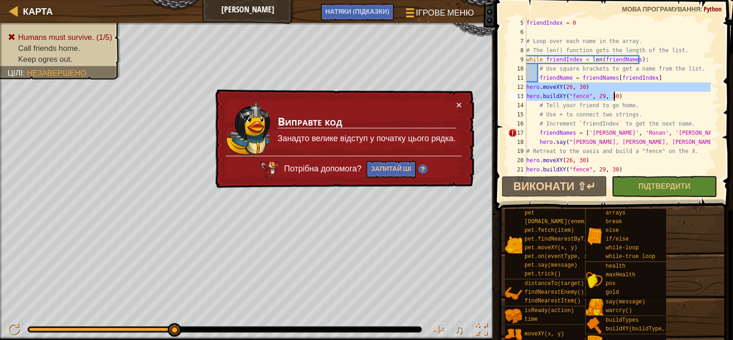
drag, startPoint x: 527, startPoint y: 86, endPoint x: 615, endPoint y: 99, distance: 89.4
click at [615, 99] on div "friendIndex = 0 # Loop over each name in the array. # The len() function gets t…" at bounding box center [618, 105] width 186 height 174
type textarea "hero.moveXY(26, 30) hero.buildXY("fence", 29, 30)"
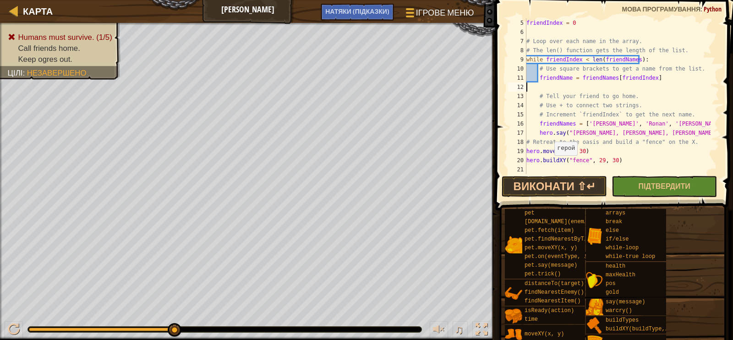
click at [550, 164] on div "friendIndex = 0 # Loop over each name in the array. # The len() function gets t…" at bounding box center [618, 105] width 186 height 174
type textarea "hero.buildXY("fence", 29, 30)"
click at [550, 172] on div "friendIndex = 0 # Loop over each name in the array. # The len() function gets t…" at bounding box center [618, 105] width 186 height 174
click at [555, 87] on div "friendIndex = 0 # Loop over each name in the array. # The len() function gets t…" at bounding box center [618, 105] width 186 height 174
type textarea "friendName = friendNames[friendIndex]"
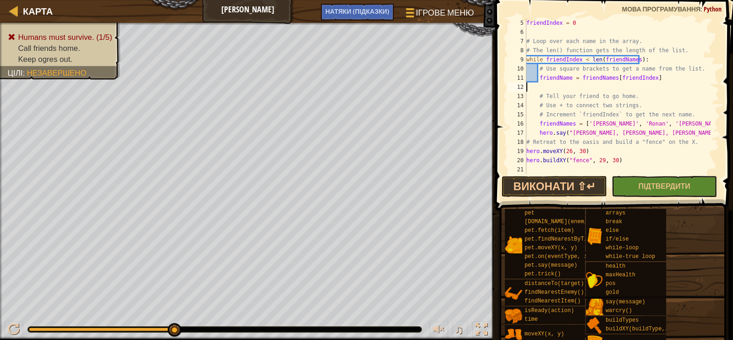
scroll to position [27, 0]
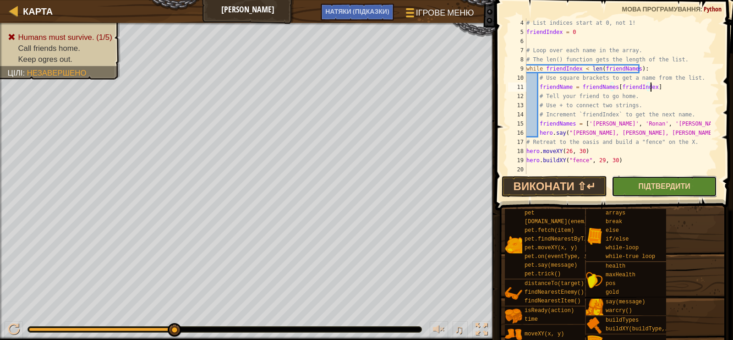
click at [648, 184] on span "Підтвердити" at bounding box center [665, 186] width 52 height 10
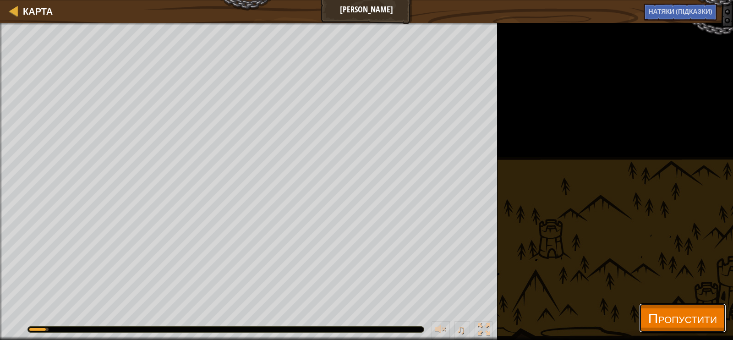
click at [665, 313] on span "Пропустити" at bounding box center [682, 317] width 69 height 19
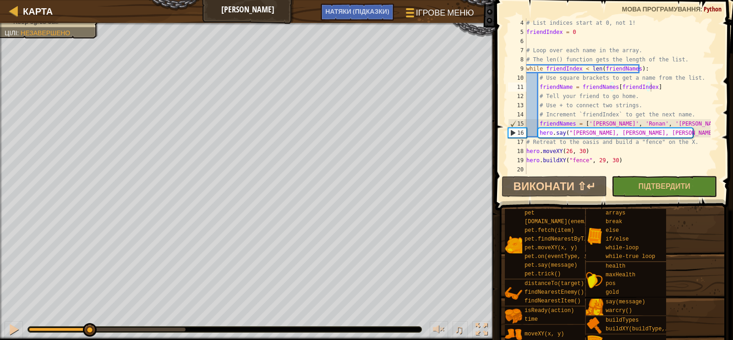
drag, startPoint x: 173, startPoint y: 332, endPoint x: 85, endPoint y: 330, distance: 88.0
click at [87, 330] on div at bounding box center [90, 330] width 14 height 14
click at [533, 169] on div "# List indices start at 0, not 1! friendIndex = 0 # Loop over each name in the …" at bounding box center [618, 105] width 186 height 174
click at [525, 151] on div "18" at bounding box center [517, 151] width 18 height 9
click at [538, 122] on div "# List indices start at 0, not 1! friendIndex = 0 # Loop over each name in the …" at bounding box center [618, 105] width 186 height 174
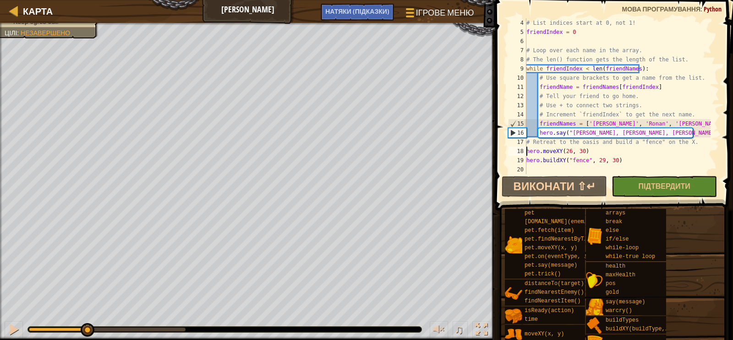
type textarea "friendNames = ['[PERSON_NAME]', '[PERSON_NAME]', '[PERSON_NAME]', '[PERSON_NAME…"
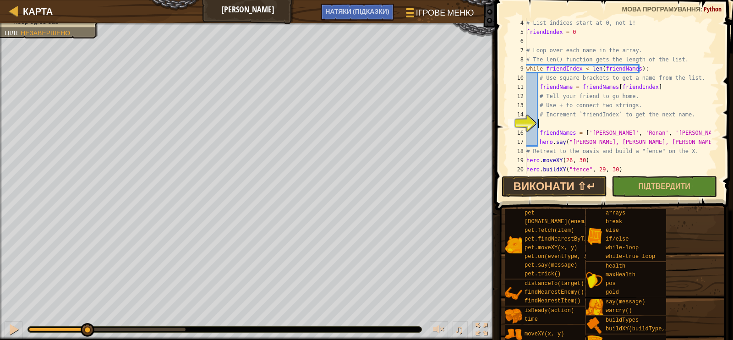
click at [547, 122] on div "# List indices start at 0, not 1! friendIndex = 0 # Loop over each name in the …" at bounding box center [618, 105] width 186 height 174
type textarea "h"
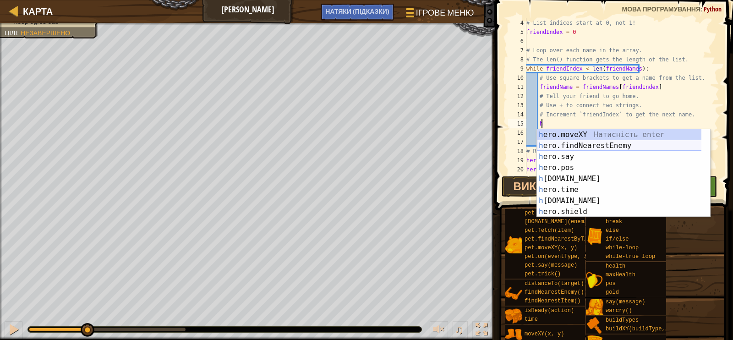
click at [591, 148] on div "h ero.moveXY Натисність enter h ero.findNearestEnemy Натисність enter h ero.say…" at bounding box center [623, 184] width 173 height 110
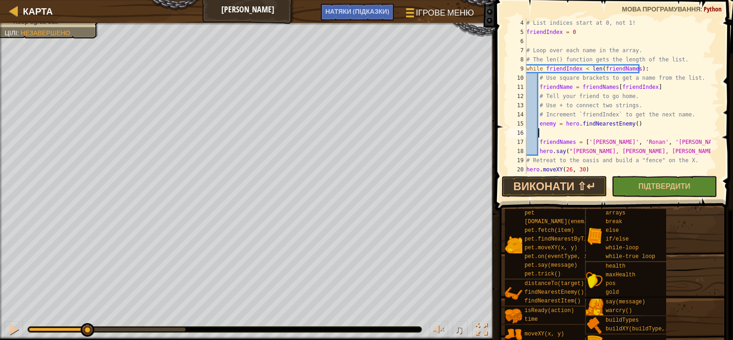
type textarea "h"
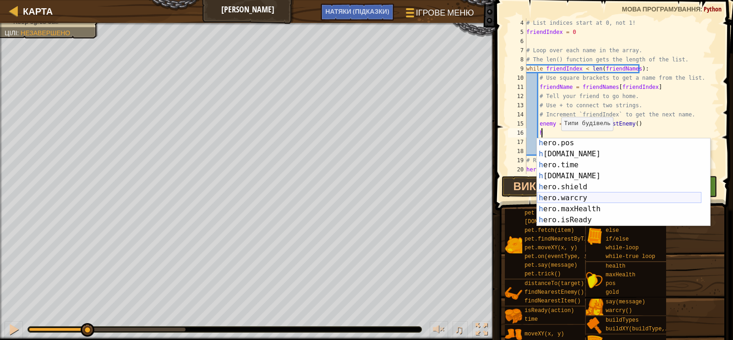
scroll to position [34, 0]
click at [572, 133] on div "# List indices start at 0, not 1! friendIndex = 0 # Loop over each name in the …" at bounding box center [618, 105] width 186 height 174
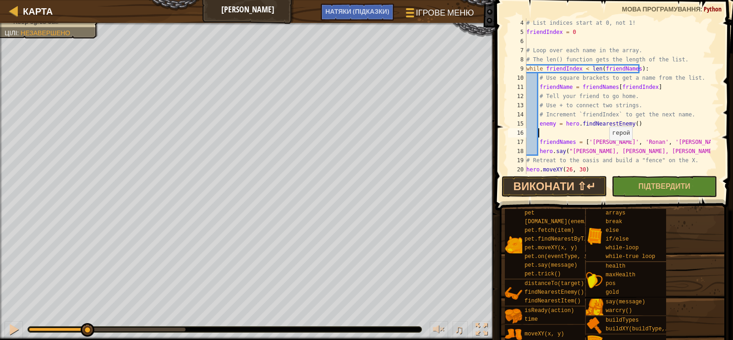
scroll to position [4, 0]
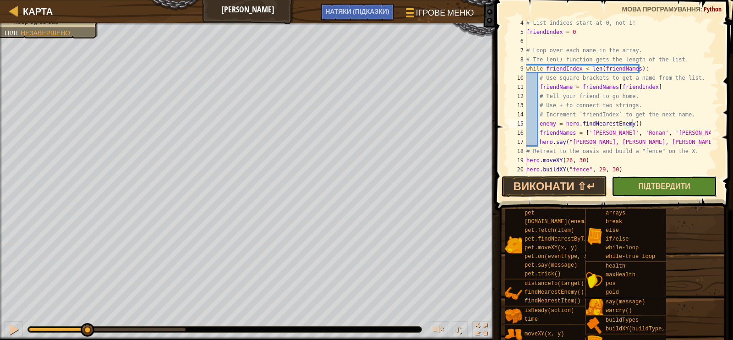
click at [639, 185] on span "Підтвердити" at bounding box center [665, 186] width 52 height 10
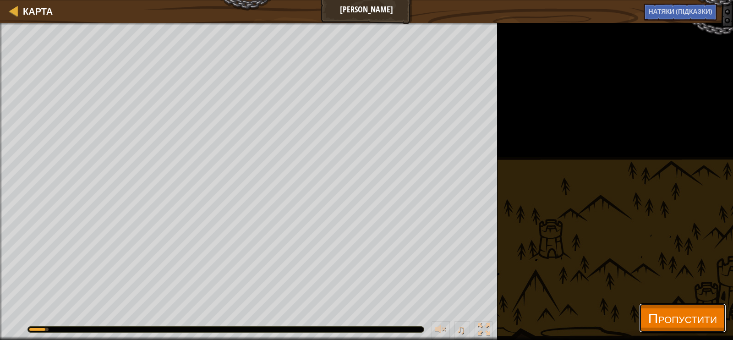
click at [639, 323] on button "Пропустити" at bounding box center [682, 317] width 87 height 29
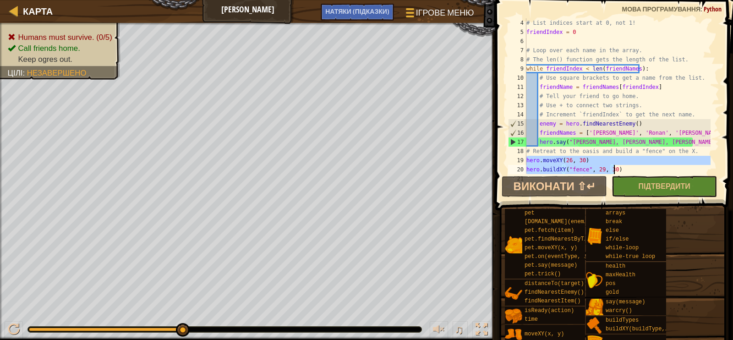
drag, startPoint x: 527, startPoint y: 159, endPoint x: 627, endPoint y: 168, distance: 101.2
click at [627, 168] on div "# List indices start at 0, not 1! friendIndex = 0 # Loop over each name in the …" at bounding box center [618, 105] width 186 height 174
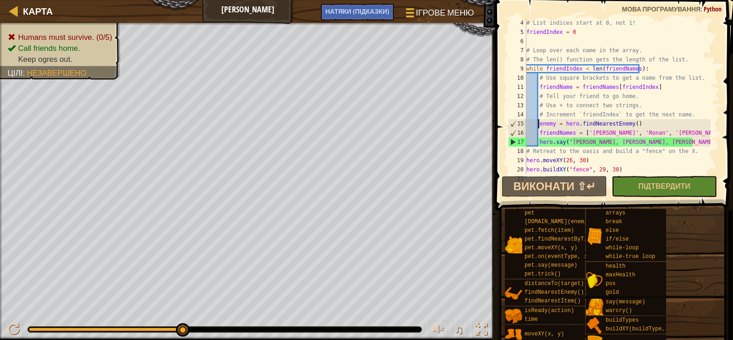
click at [539, 122] on div "# List indices start at 0, not 1! friendIndex = 0 # Loop over each name in the …" at bounding box center [618, 105] width 186 height 174
type textarea "enemy = hero.findNearestEnemy()"
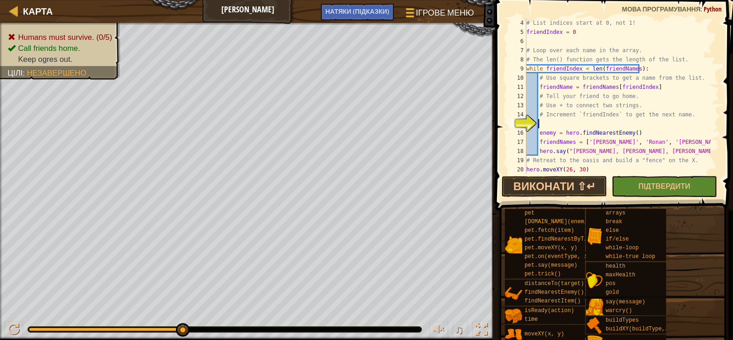
click at [545, 122] on div "# List indices start at 0, not 1! friendIndex = 0 # Loop over each name in the …" at bounding box center [618, 105] width 186 height 174
paste textarea "hero.buildXY("fence", 29, 30)"
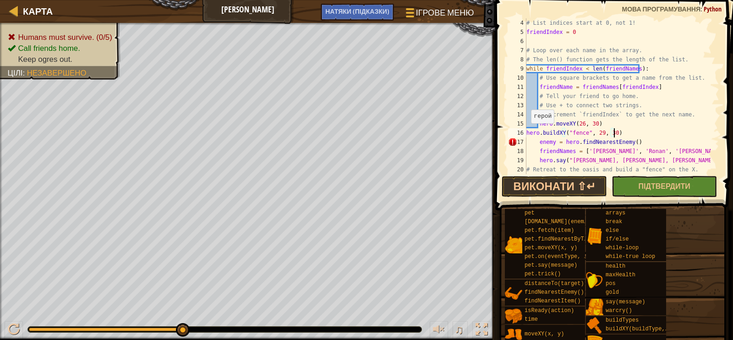
click at [527, 132] on div "# List indices start at 0, not 1! friendIndex = 0 # Loop over each name in the …" at bounding box center [618, 105] width 186 height 174
click at [615, 180] on button "Підтвердити" at bounding box center [664, 186] width 105 height 21
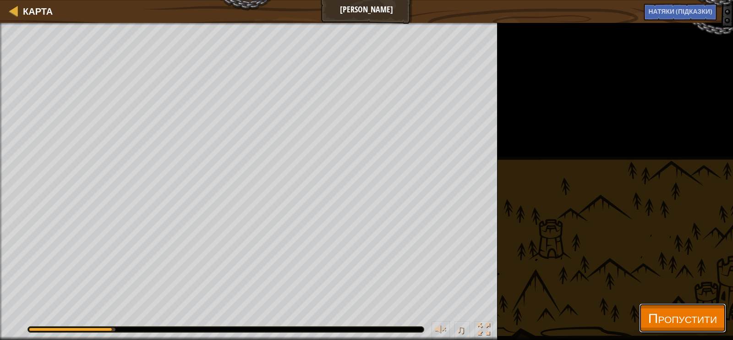
click at [639, 321] on button "Пропустити" at bounding box center [682, 317] width 87 height 29
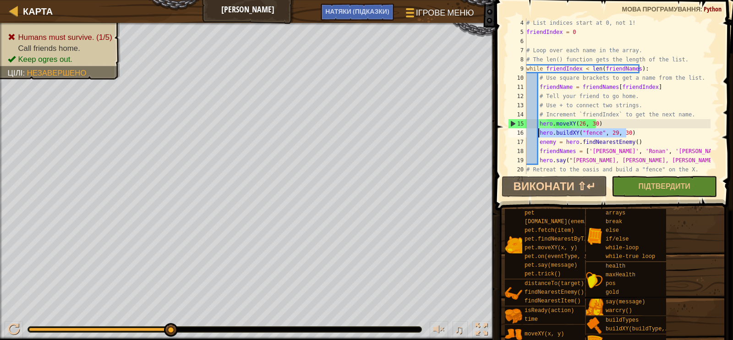
drag, startPoint x: 626, startPoint y: 132, endPoint x: 538, endPoint y: 132, distance: 88.0
click at [538, 132] on div "# List indices start at 0, not 1! friendIndex = 0 # Loop over each name in the …" at bounding box center [618, 105] width 186 height 174
click at [694, 164] on div "# List indices start at 0, not 1! friendIndex = 0 # Loop over each name in the …" at bounding box center [618, 105] width 186 height 174
type textarea "hero.say("[PERSON_NAME], [PERSON_NAME], [PERSON_NAME], [PERSON_NAME], go home!")"
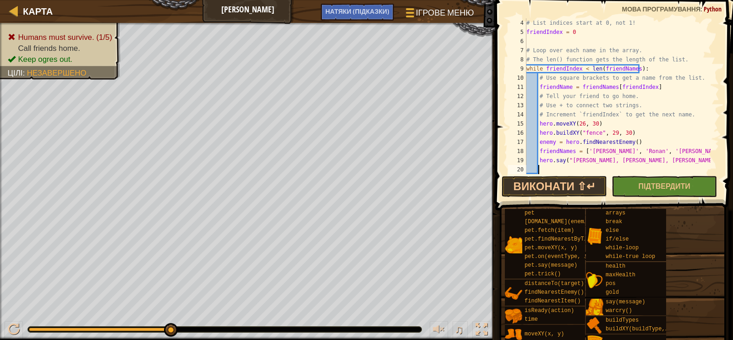
paste textarea "hero.buildXY("fence", 29, 30)"
type textarea "hero.buildXY("fence", 29, 30)"
drag, startPoint x: 618, startPoint y: 134, endPoint x: 518, endPoint y: 132, distance: 99.9
click at [518, 132] on div "hero.buildXY("fence", 29, 30) 4 5 6 7 8 9 10 11 12 13 14 15 16 17 18 19 20 21 #…" at bounding box center [612, 96] width 213 height 156
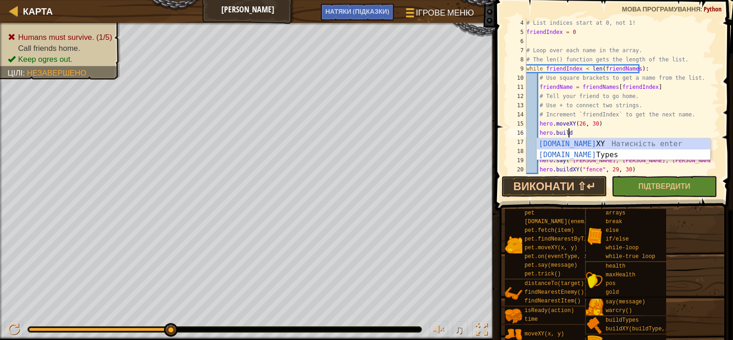
scroll to position [0, 0]
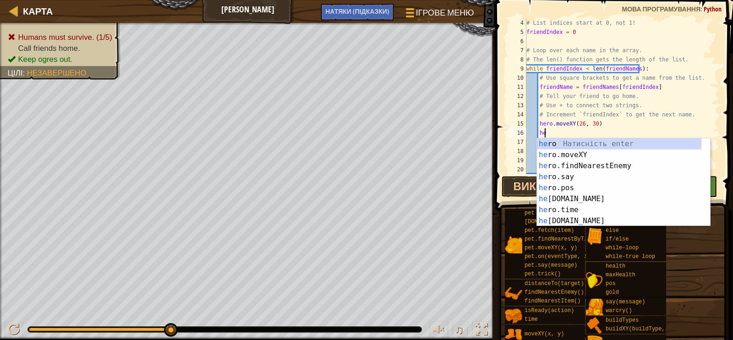
type textarea "h"
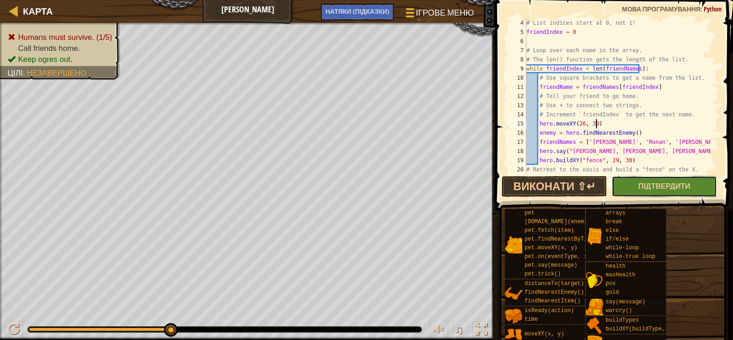
click at [635, 178] on button "Підтвердити" at bounding box center [664, 186] width 105 height 21
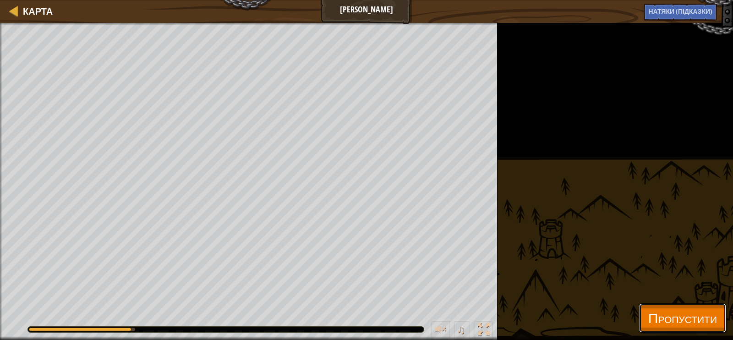
click at [652, 326] on span "Пропустити" at bounding box center [682, 317] width 69 height 19
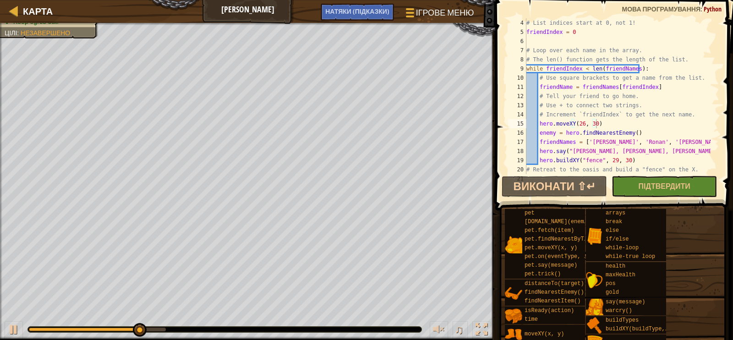
scroll to position [55, 0]
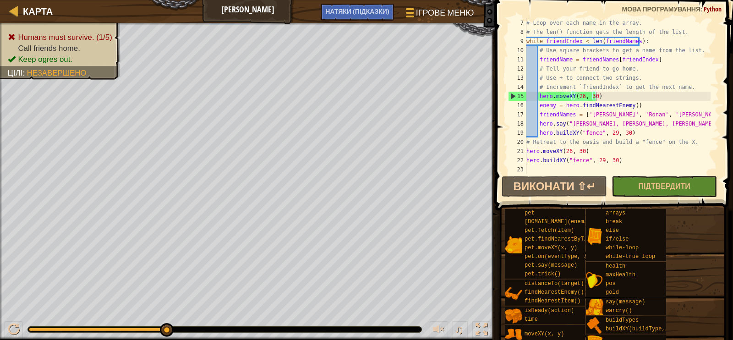
type textarea "hero.say("[PERSON_NAME], [PERSON_NAME], [PERSON_NAME], [PERSON_NAME], go home!")"
click at [693, 125] on div "# Loop over each name in the array. # The len() function gets the length of the…" at bounding box center [618, 105] width 186 height 174
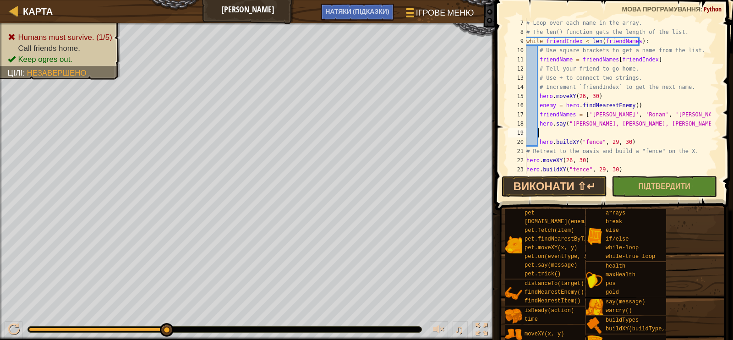
type textarea "h"
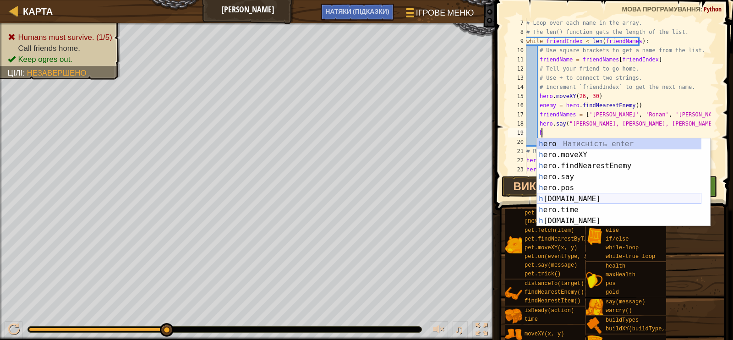
scroll to position [34, 0]
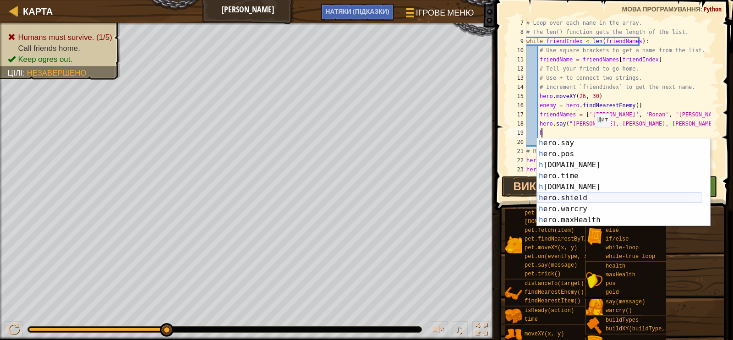
click at [590, 200] on div "h ero.say Натисність enter h ero.pos Натисність enter h [DOMAIN_NAME] Натисніст…" at bounding box center [619, 192] width 165 height 110
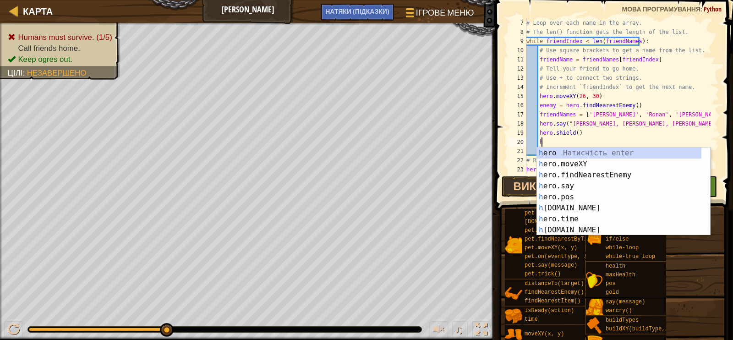
type textarea "h"
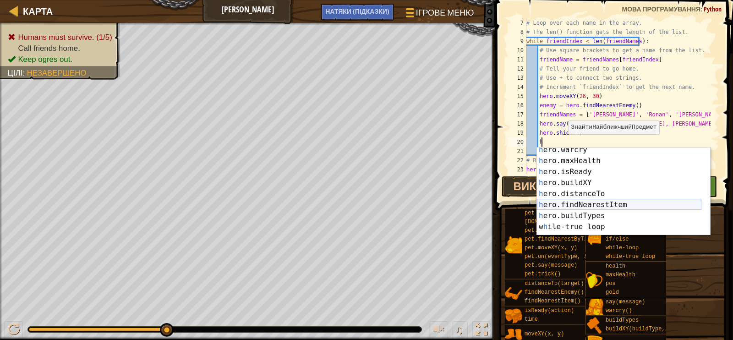
scroll to position [68, 0]
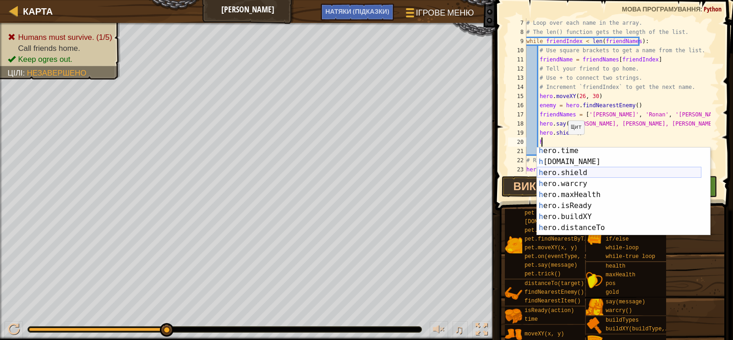
click at [587, 170] on div "h ero.time Натисність enter h [DOMAIN_NAME] Натисність enter h ero.shield Натис…" at bounding box center [619, 200] width 165 height 110
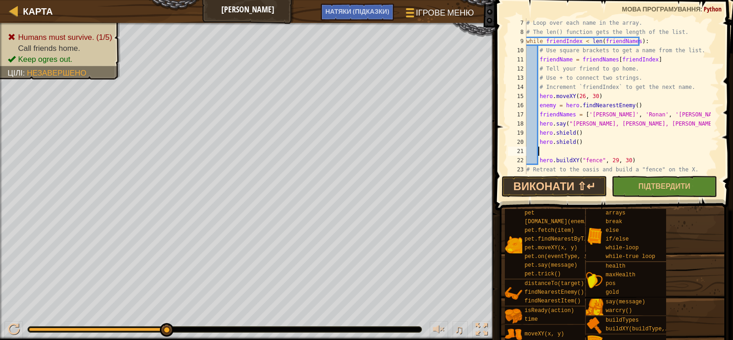
type textarea "h"
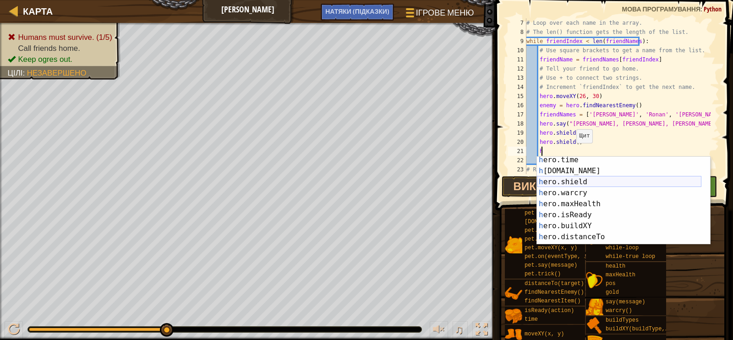
click at [577, 180] on div "h ero.time Натисність enter h [DOMAIN_NAME] Натисність enter h ero.shield Натис…" at bounding box center [619, 209] width 165 height 110
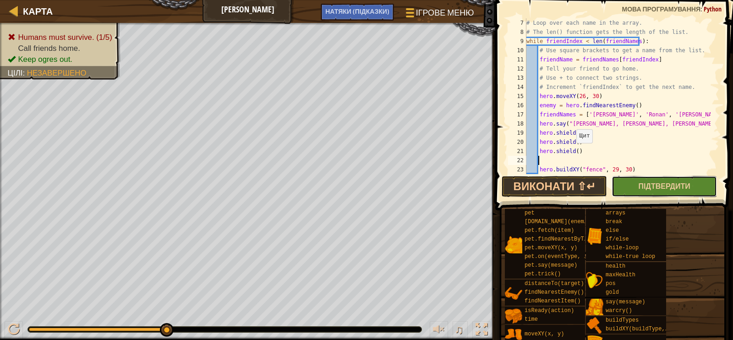
click at [635, 182] on button "Підтвердити" at bounding box center [664, 186] width 105 height 21
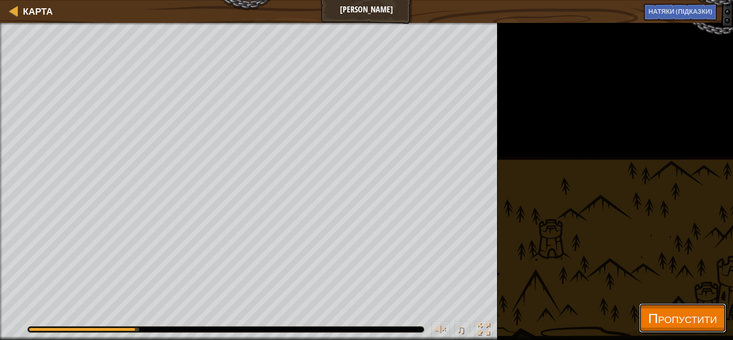
click at [648, 315] on span "Пропустити" at bounding box center [682, 317] width 69 height 19
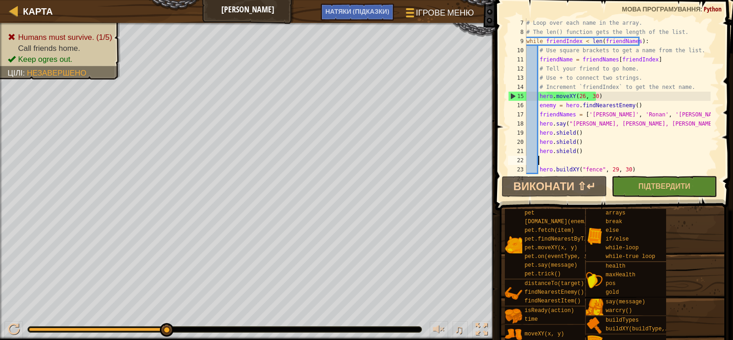
click at [558, 157] on div "# Loop over each name in the array. # The len() function gets the length of the…" at bounding box center [618, 105] width 186 height 174
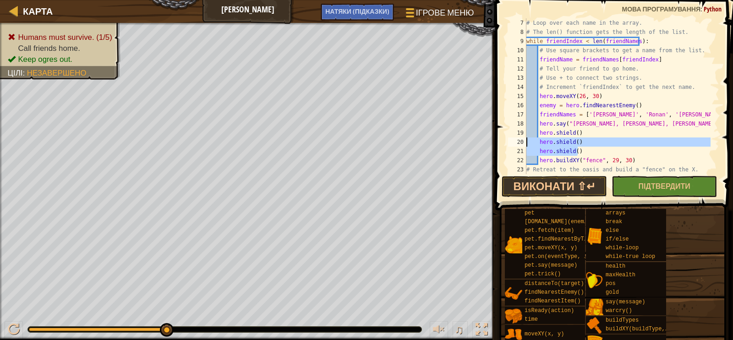
drag, startPoint x: 580, startPoint y: 153, endPoint x: 520, endPoint y: 140, distance: 60.9
click at [520, 140] on div "hero.shield() 7 8 9 10 11 12 13 14 15 16 17 18 19 20 21 22 23 24 # Loop over ea…" at bounding box center [612, 96] width 213 height 156
type textarea "hero.shield() hero.shield()"
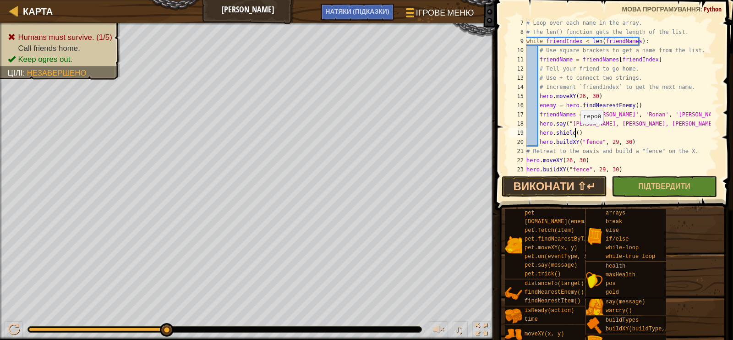
click at [576, 132] on div "# Loop over each name in the array. # The len() function gets the length of the…" at bounding box center [618, 105] width 186 height 174
click at [643, 180] on button "Підтвердити" at bounding box center [664, 186] width 105 height 21
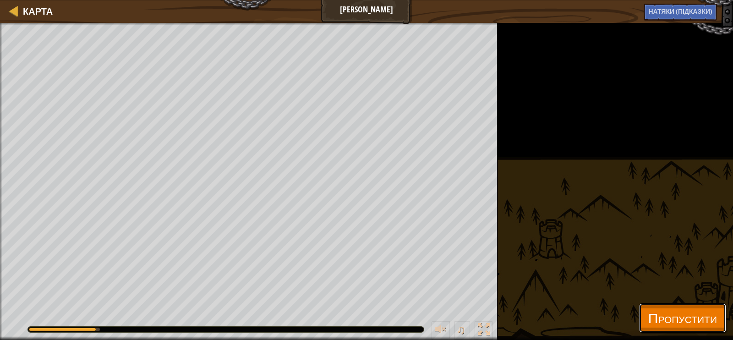
click at [678, 305] on button "Пропустити" at bounding box center [682, 317] width 87 height 29
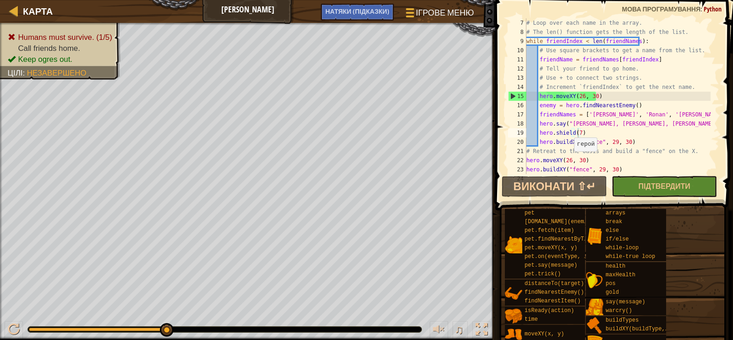
click at [569, 160] on div "# Loop over each name in the array. # The len() function gets the length of the…" at bounding box center [618, 105] width 186 height 174
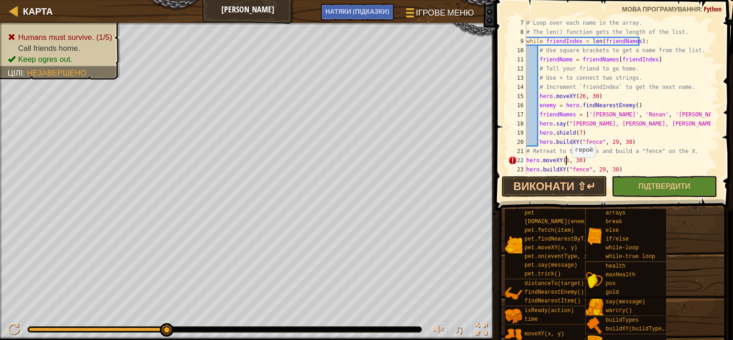
scroll to position [4, 3]
drag, startPoint x: 582, startPoint y: 132, endPoint x: 517, endPoint y: 132, distance: 64.6
click at [517, 132] on div "hero.moveXY(15, 30) 7 8 9 10 11 12 13 14 15 16 17 18 19 20 21 22 23 24 # Loop o…" at bounding box center [612, 96] width 213 height 156
type textarea "hero.shield(7)"
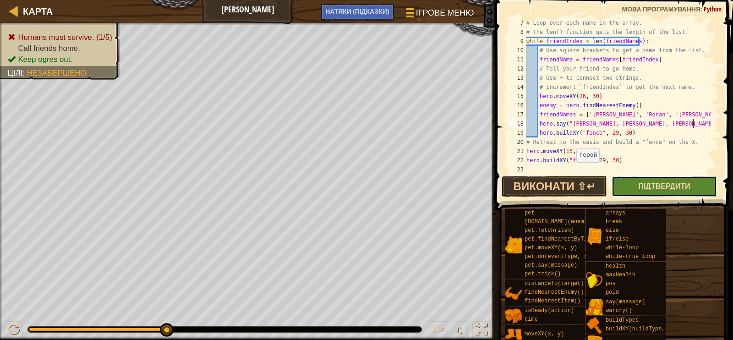
click at [651, 189] on span "Підтвердити" at bounding box center [665, 186] width 52 height 10
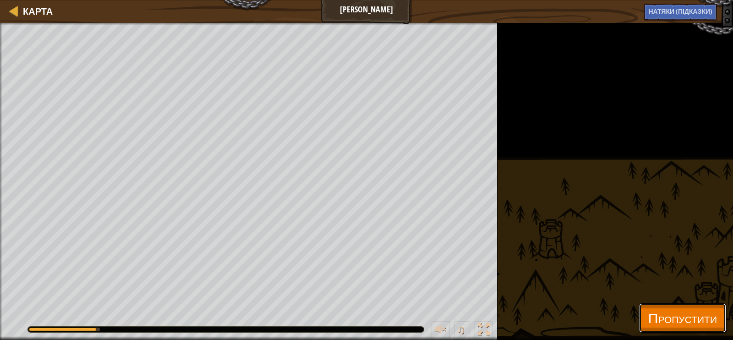
click at [658, 317] on span "Пропустити" at bounding box center [682, 317] width 69 height 19
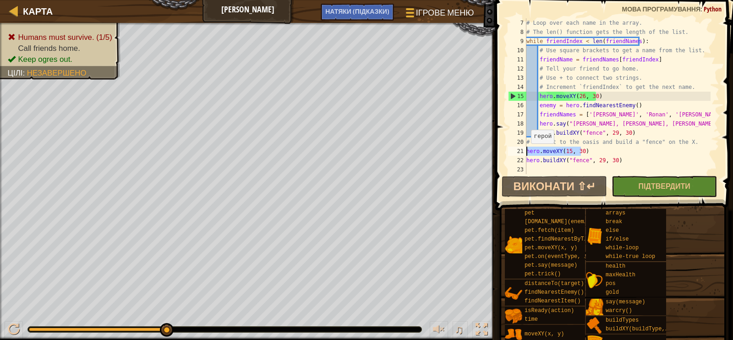
drag, startPoint x: 582, startPoint y: 151, endPoint x: 522, endPoint y: 151, distance: 59.6
click at [522, 151] on div "hero.moveXY(15, 30) 7 8 9 10 11 12 13 14 15 16 17 18 19 20 21 22 23 # Loop over…" at bounding box center [612, 96] width 213 height 156
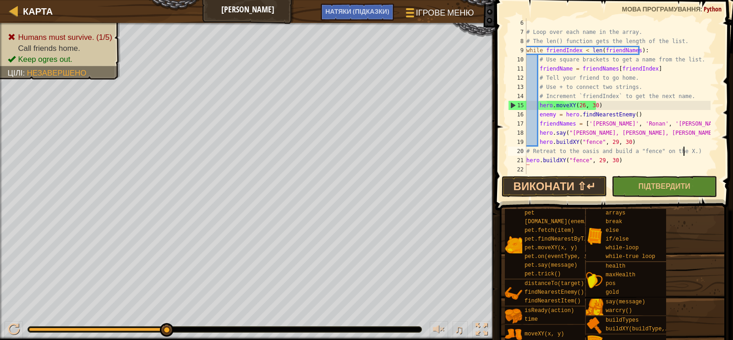
scroll to position [45, 0]
click at [690, 154] on div "# Loop over each name in the array. # The len() function gets the length of the…" at bounding box center [618, 105] width 186 height 174
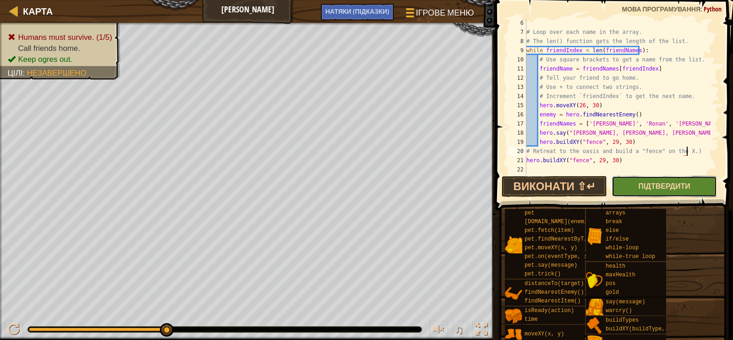
click at [684, 186] on span "Підтвердити" at bounding box center [665, 186] width 52 height 10
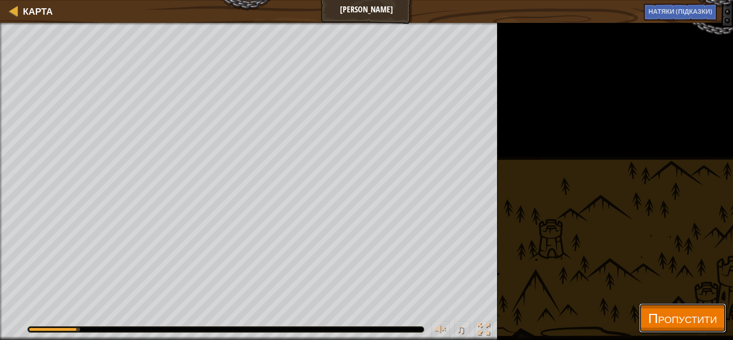
click at [681, 319] on span "Пропустити" at bounding box center [682, 317] width 69 height 19
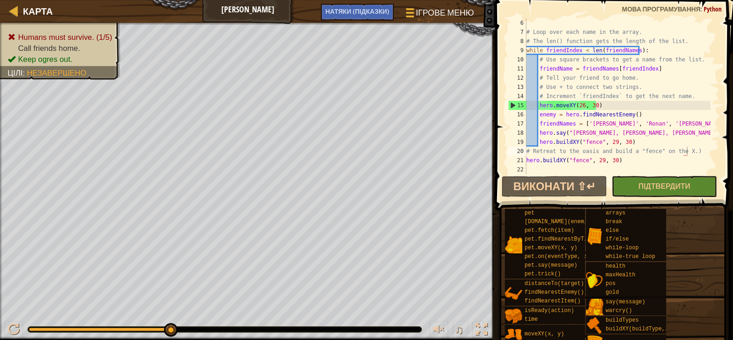
type textarea "enemy = hero.findNearestEnemy()"
drag, startPoint x: 634, startPoint y: 115, endPoint x: 507, endPoint y: 110, distance: 127.5
click at [507, 110] on div "enemy = hero.findNearestEnemy() 6 7 8 9 10 11 12 13 14 15 16 17 18 19 20 21 22 …" at bounding box center [612, 96] width 213 height 156
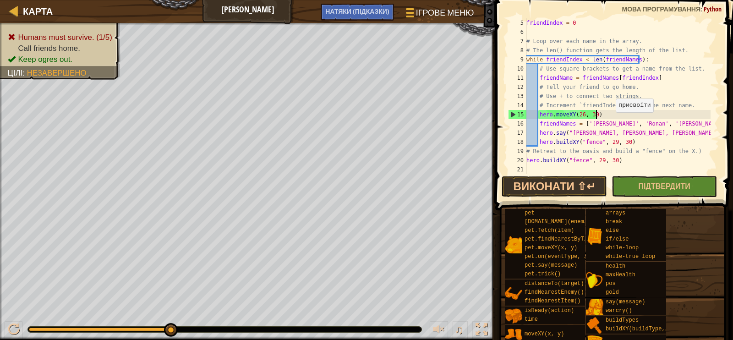
scroll to position [37, 0]
drag, startPoint x: 615, startPoint y: 165, endPoint x: 616, endPoint y: 159, distance: 5.7
click at [616, 159] on div "friendIndex = 0 # Loop over each name in the array. # The len() function gets t…" at bounding box center [618, 105] width 186 height 174
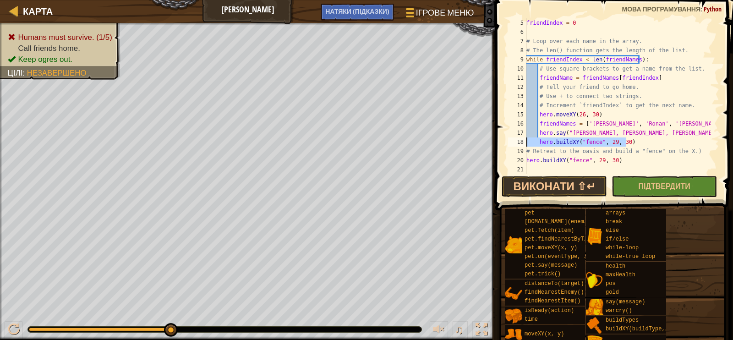
drag, startPoint x: 627, startPoint y: 141, endPoint x: 516, endPoint y: 143, distance: 111.8
click at [516, 143] on div "hero.buildXY("fence", 29, 30) 5 6 7 8 9 10 11 12 13 14 15 16 17 18 19 20 21 fri…" at bounding box center [612, 96] width 213 height 156
type textarea "hero.buildXY("fence", 29, 30)"
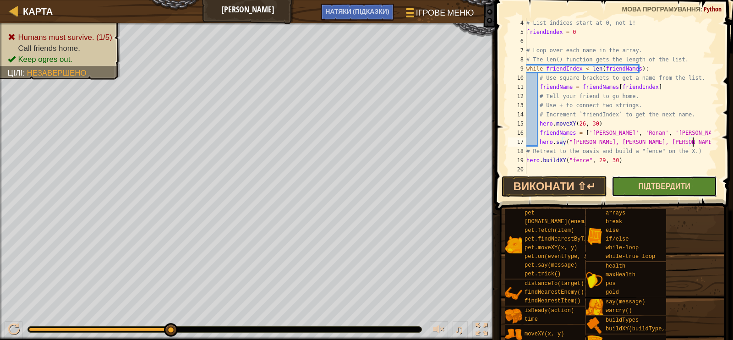
click at [648, 185] on span "Підтвердити" at bounding box center [665, 186] width 52 height 10
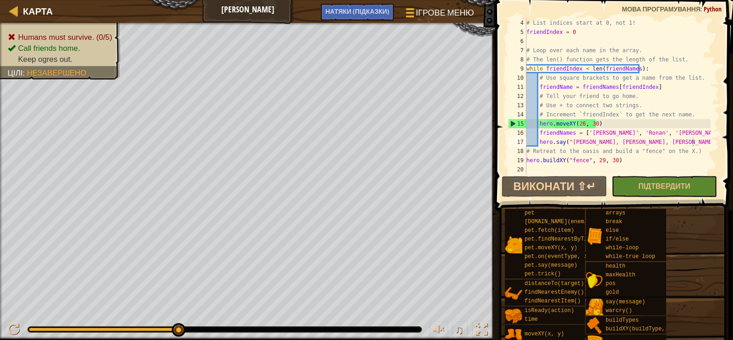
type textarea "hero.moveXY(26, 30)"
drag, startPoint x: 595, startPoint y: 121, endPoint x: 505, endPoint y: 122, distance: 90.3
click at [505, 122] on div "hero.moveXY(26, 30) 4 5 6 7 8 9 10 11 12 13 14 15 16 17 18 19 20 # List indices…" at bounding box center [613, 123] width 241 height 237
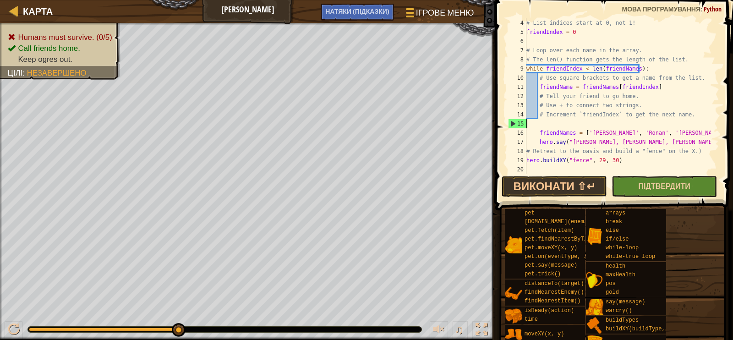
scroll to position [18, 0]
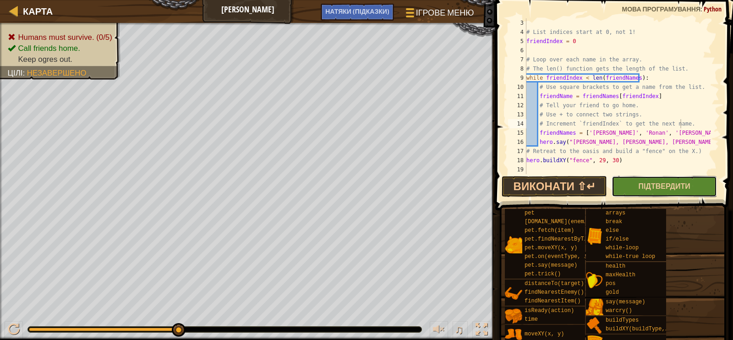
click at [647, 191] on button "Підтвердити" at bounding box center [664, 186] width 105 height 21
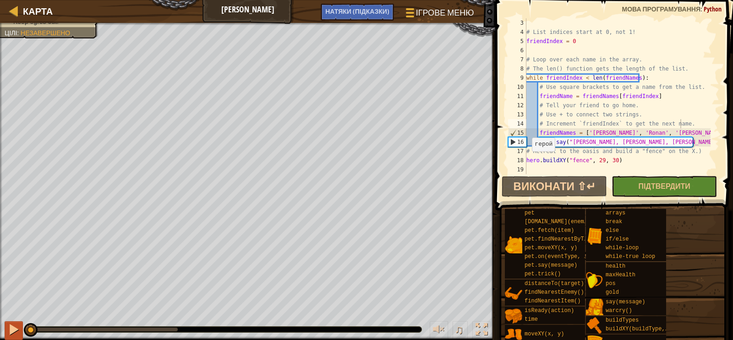
drag, startPoint x: 177, startPoint y: 332, endPoint x: 6, endPoint y: 328, distance: 171.4
click at [6, 328] on div "♫" at bounding box center [247, 326] width 495 height 27
click at [527, 157] on div "# List indices start at 0, not 1! friendIndex = 0 # Loop over each name in the …" at bounding box center [618, 105] width 186 height 174
type textarea "hero.buildXY("fence", 29, 30)"
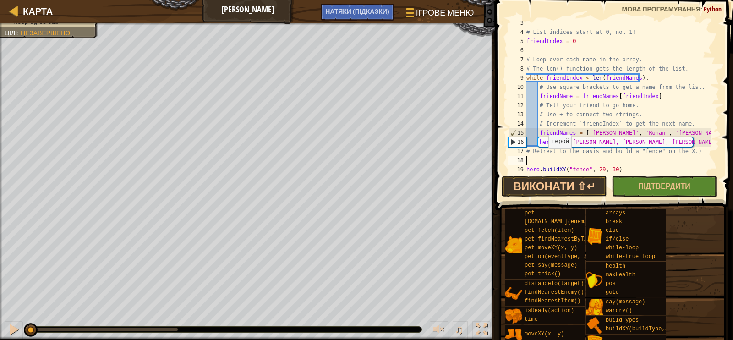
click at [544, 158] on div "# List indices start at 0, not 1! friendIndex = 0 # Loop over each name in the …" at bounding box center [618, 105] width 186 height 174
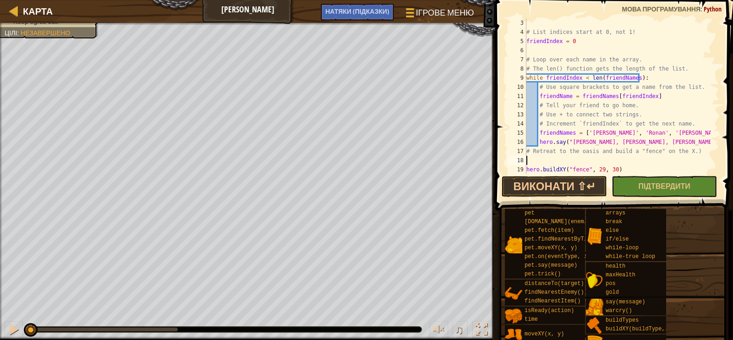
scroll to position [0, 0]
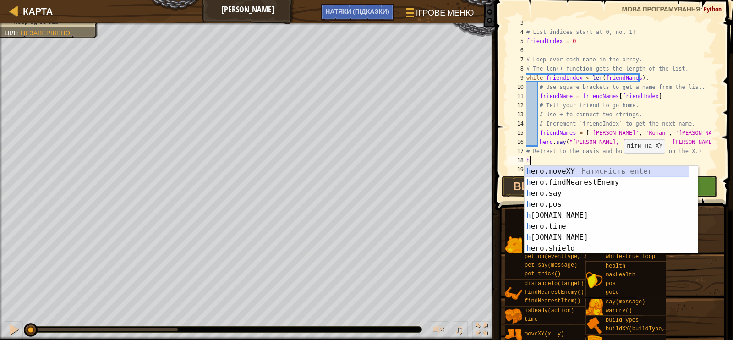
click at [574, 173] on div "h ero.moveXY Натисність enter h ero.findNearestEnemy Натисність enter h ero.say…" at bounding box center [607, 221] width 165 height 110
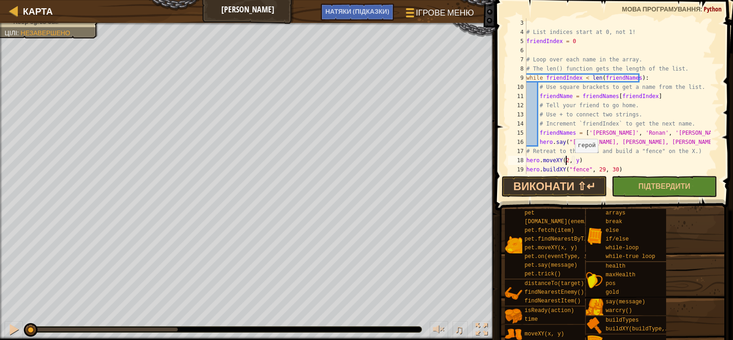
scroll to position [4, 3]
click at [579, 159] on div "# List indices start at 0, not 1! friendIndex = 0 # Loop over each name in the …" at bounding box center [618, 105] width 186 height 174
drag, startPoint x: 625, startPoint y: 164, endPoint x: 643, endPoint y: 185, distance: 28.6
click at [625, 164] on div "# List indices start at 0, not 1! friendIndex = 0 # Loop over each name in the …" at bounding box center [618, 105] width 186 height 174
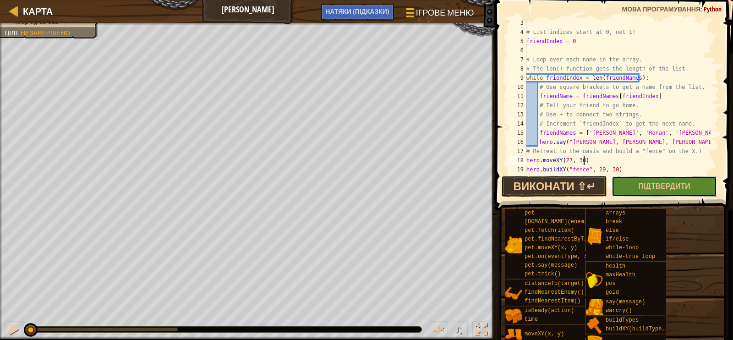
click at [644, 190] on span "Підтвердити" at bounding box center [665, 186] width 52 height 10
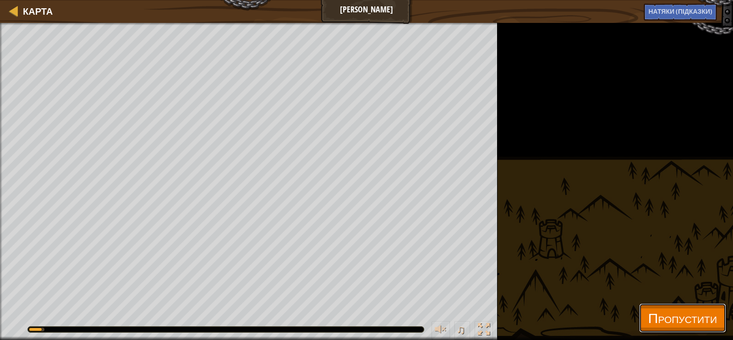
click at [657, 312] on span "Пропустити" at bounding box center [682, 317] width 69 height 19
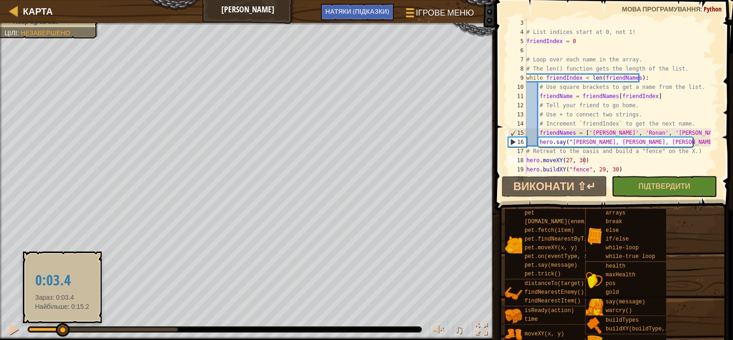
drag, startPoint x: 176, startPoint y: 329, endPoint x: 62, endPoint y: 324, distance: 114.7
click at [62, 324] on div at bounding box center [63, 330] width 14 height 14
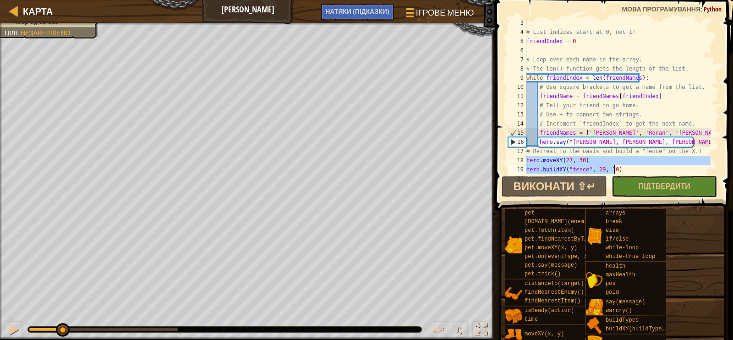
drag, startPoint x: 527, startPoint y: 159, endPoint x: 620, endPoint y: 167, distance: 93.4
click at [620, 167] on div "# List indices start at 0, not 1! friendIndex = 0 # Loop over each name in the …" at bounding box center [618, 105] width 186 height 174
click at [573, 44] on div "# List indices start at 0, not 1! friendIndex = 0 # Loop over each name in the …" at bounding box center [618, 105] width 186 height 174
type textarea "friendIndex = 0"
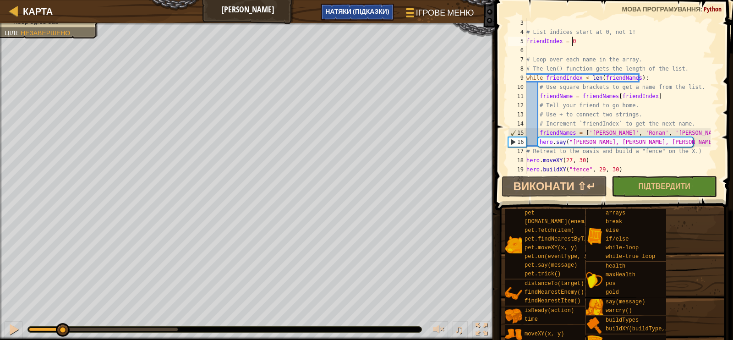
click at [363, 10] on span "НАТЯКИ (Підказки)" at bounding box center [357, 11] width 64 height 9
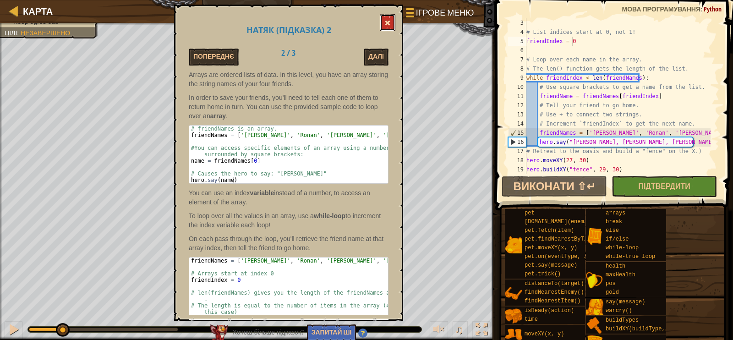
click at [386, 30] on button at bounding box center [388, 22] width 16 height 17
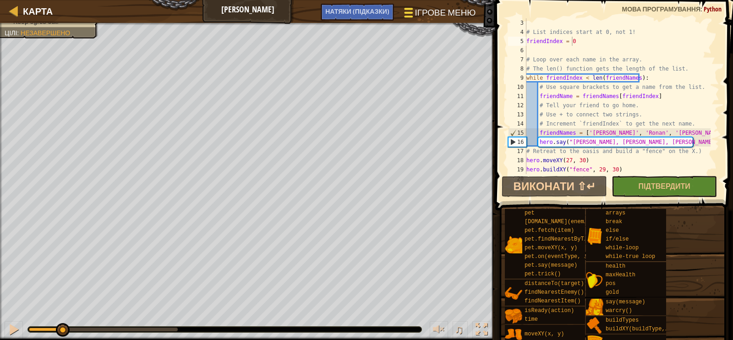
click at [431, 9] on span "Ігрове меню" at bounding box center [445, 12] width 61 height 12
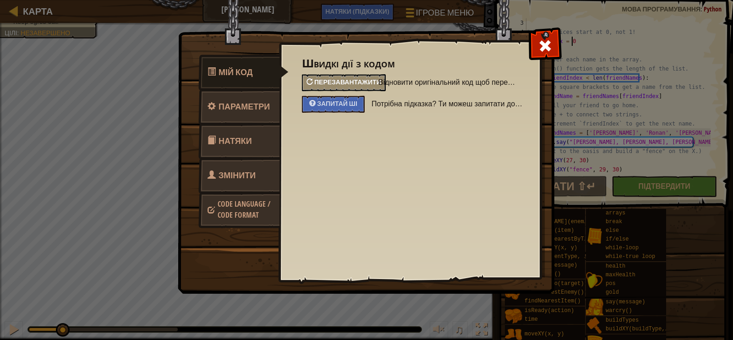
click at [355, 81] on span "Перезавантажити" at bounding box center [347, 81] width 67 height 9
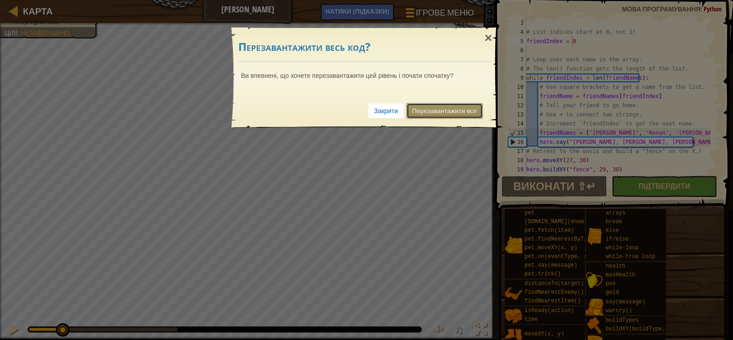
click at [449, 111] on link "Перезавантажити все" at bounding box center [444, 111] width 77 height 16
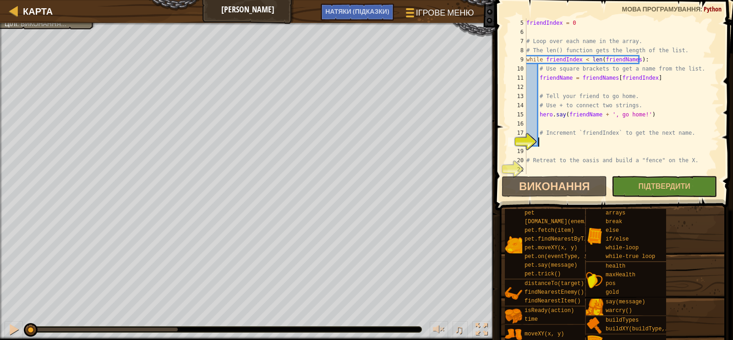
scroll to position [4, 0]
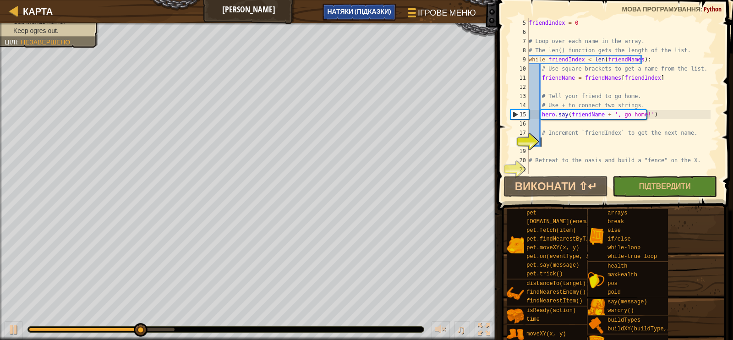
click at [385, 8] on span "НАТЯКИ (Підказки)" at bounding box center [359, 11] width 64 height 9
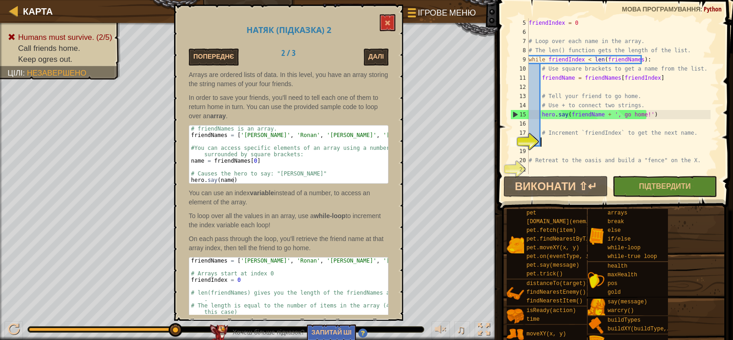
type textarea "friendNames = ['[PERSON_NAME]', '[PERSON_NAME]', '[PERSON_NAME]', '[PERSON_NAME…"
drag, startPoint x: 192, startPoint y: 258, endPoint x: 357, endPoint y: 260, distance: 165.9
click at [357, 260] on div "friendNames = [ '[PERSON_NAME]' , '[PERSON_NAME]' , '[PERSON_NAME]' , '[PERSON_…" at bounding box center [288, 328] width 199 height 141
click at [554, 141] on div "friendIndex = 0 # Loop over each name in the array. # The len() function gets t…" at bounding box center [619, 105] width 184 height 174
paste textarea "friendNames = ['[PERSON_NAME]', '[PERSON_NAME]', '[PERSON_NAME]', '[PERSON_NAME…"
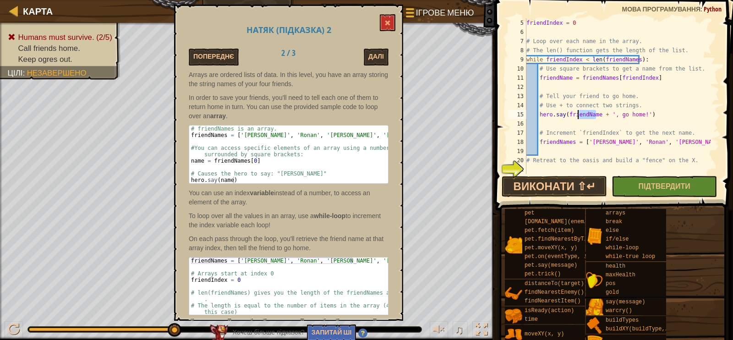
drag, startPoint x: 596, startPoint y: 114, endPoint x: 578, endPoint y: 115, distance: 18.0
click at [578, 115] on div "friendIndex = 0 # Loop over each name in the array. # The len() function gets t…" at bounding box center [618, 105] width 186 height 174
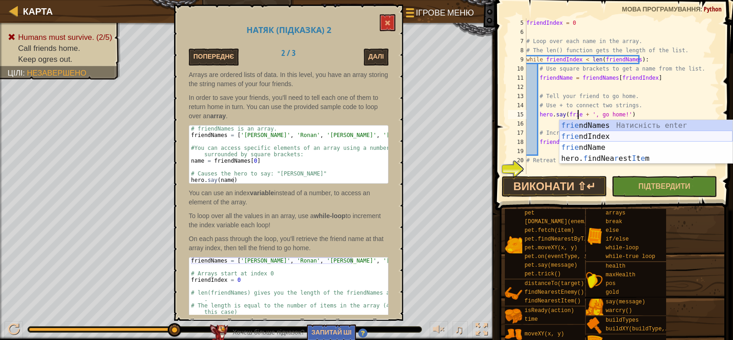
click at [616, 137] on div "frie ndNames Натисність enter frie ndIndex Натисність enter frie ndName Натисні…" at bounding box center [646, 153] width 173 height 66
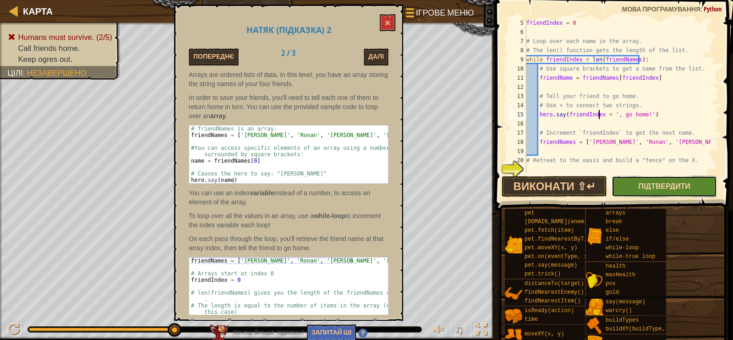
click at [639, 183] on span "Підтвердити" at bounding box center [665, 186] width 52 height 10
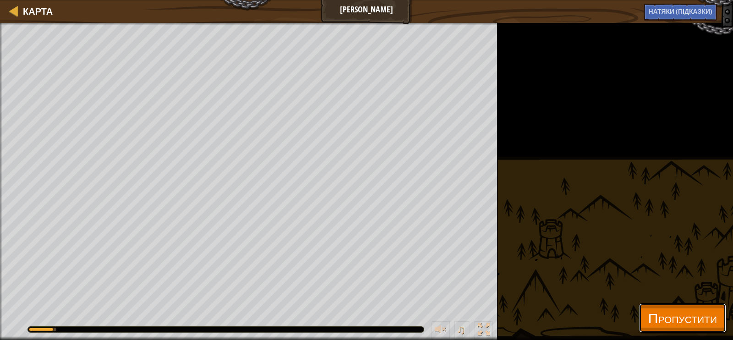
click at [657, 322] on span "Пропустити" at bounding box center [682, 317] width 69 height 19
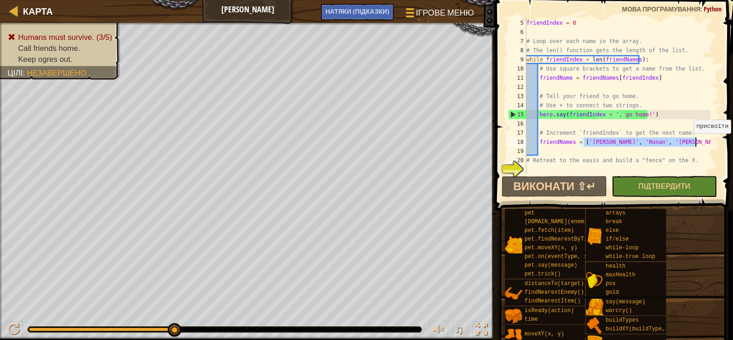
drag, startPoint x: 585, startPoint y: 142, endPoint x: 697, endPoint y: 143, distance: 111.4
click at [697, 143] on div "friendIndex = 0 # Loop over each name in the array. # The len() function gets t…" at bounding box center [618, 105] width 186 height 174
click at [573, 22] on div "friendIndex = 0 # Loop over each name in the array. # The len() function gets t…" at bounding box center [618, 105] width 186 height 174
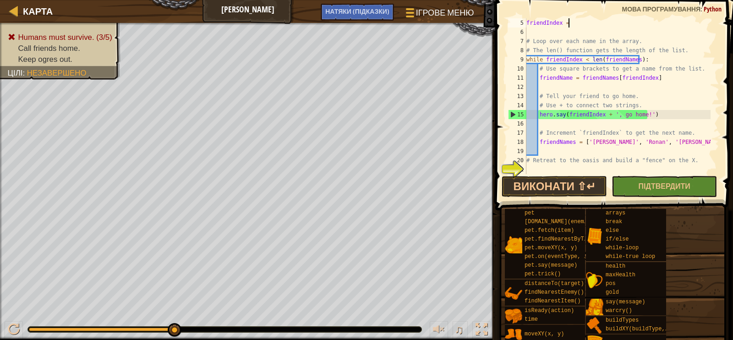
paste textarea "'[PERSON_NAME]', '[PERSON_NAME]', '[PERSON_NAME]', '[PERSON_NAME]'"
type textarea "friendIndex = '[PERSON_NAME]', '[PERSON_NAME]', '[PERSON_NAME]', '[PERSON_NAME]'"
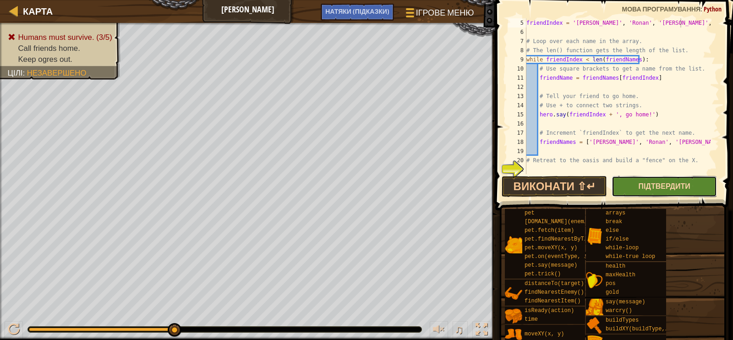
click at [668, 188] on span "Підтвердити" at bounding box center [665, 186] width 52 height 10
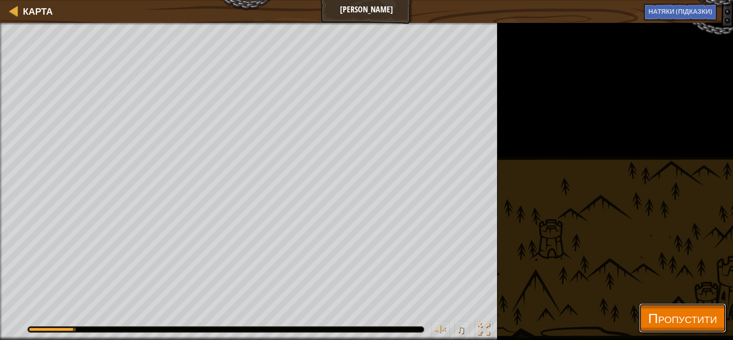
click at [679, 319] on span "Пропустити" at bounding box center [682, 317] width 69 height 19
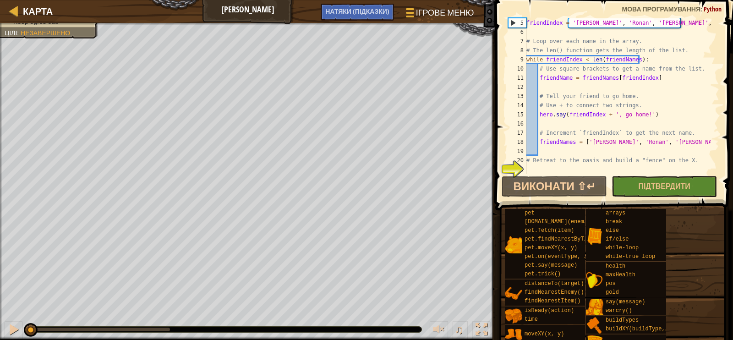
drag, startPoint x: 167, startPoint y: 330, endPoint x: 0, endPoint y: 325, distance: 167.3
click at [0, 325] on div "♫" at bounding box center [247, 326] width 495 height 27
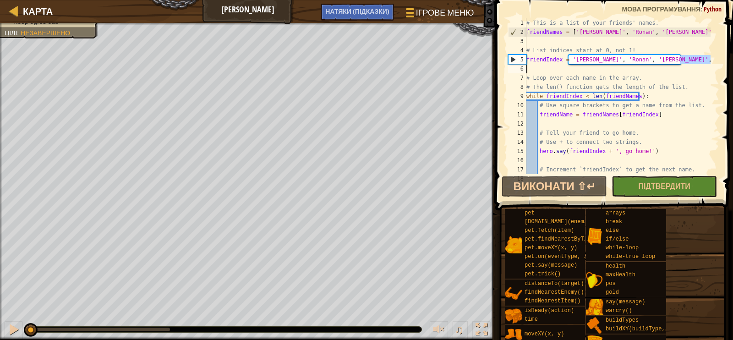
drag, startPoint x: 682, startPoint y: 60, endPoint x: 538, endPoint y: 62, distance: 144.8
click at [538, 62] on div "# This is a list of your friends' names. friendNames = [ '[PERSON_NAME]' , '[PE…" at bounding box center [618, 105] width 186 height 174
click at [689, 81] on div "# This is a list of your friends' names. friendNames = [ '[PERSON_NAME]' , '[PE…" at bounding box center [618, 105] width 186 height 174
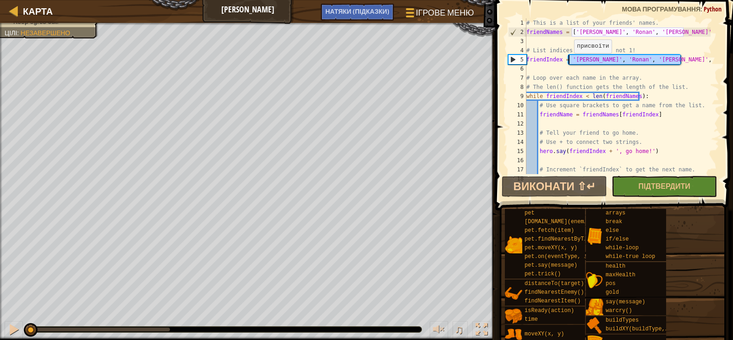
drag, startPoint x: 685, startPoint y: 57, endPoint x: 570, endPoint y: 62, distance: 115.6
click at [570, 62] on div "# This is a list of your friends' names. friendNames = [ '[PERSON_NAME]' , '[PE…" at bounding box center [618, 105] width 186 height 174
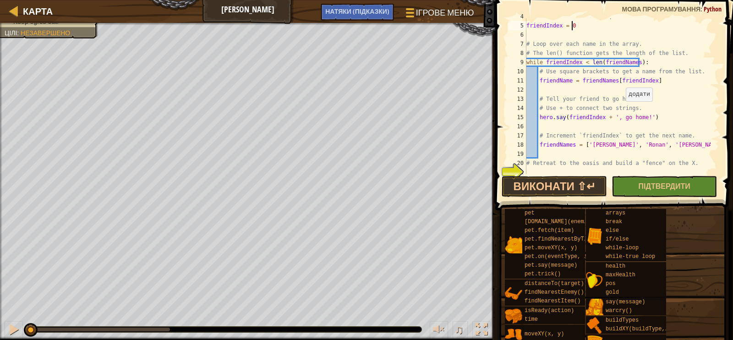
scroll to position [37, 0]
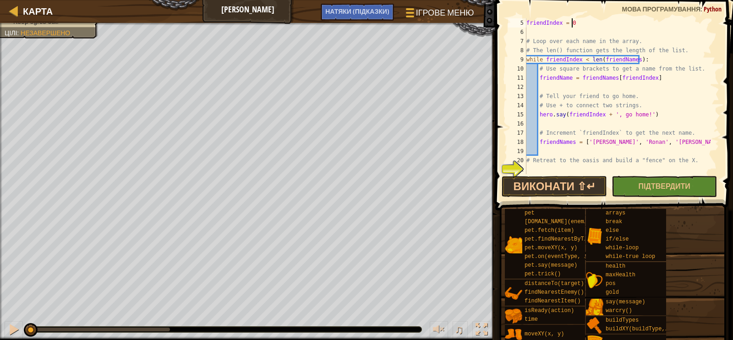
click at [598, 113] on div "friendIndex = 0 # Loop over each name in the array. # The len() function gets t…" at bounding box center [618, 105] width 186 height 174
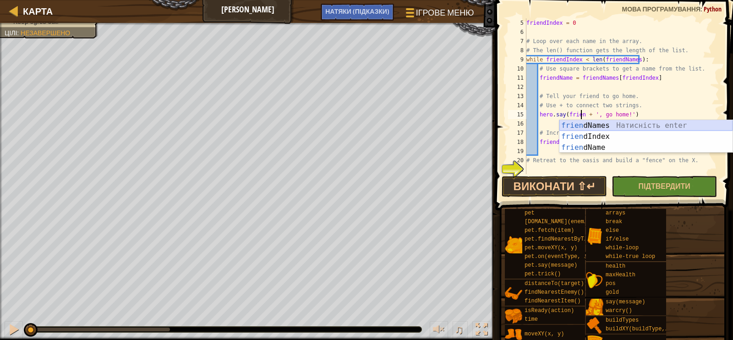
click at [600, 127] on div "frien [DEMOGRAPHIC_DATA] Натисність enter frien dIndex Натисність enter frien d…" at bounding box center [646, 147] width 173 height 55
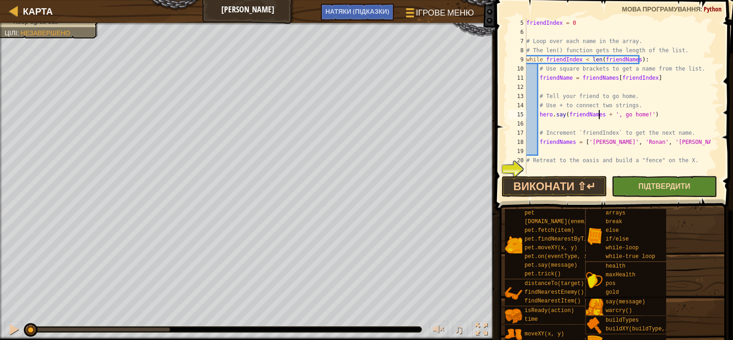
type textarea "hero.say(friendNames + ', go home!')"
click at [683, 180] on button "Підтвердити" at bounding box center [664, 186] width 105 height 21
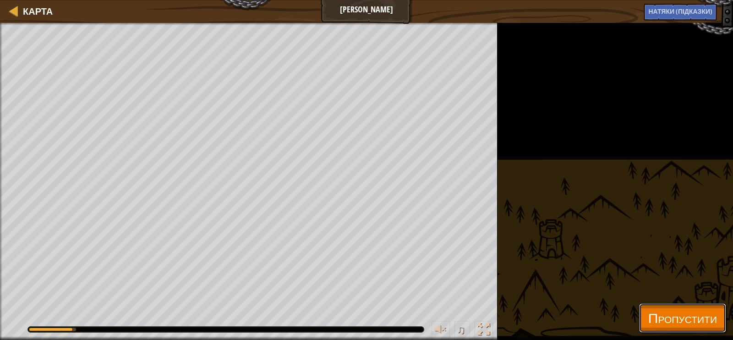
click at [639, 313] on button "Пропустити" at bounding box center [682, 317] width 87 height 29
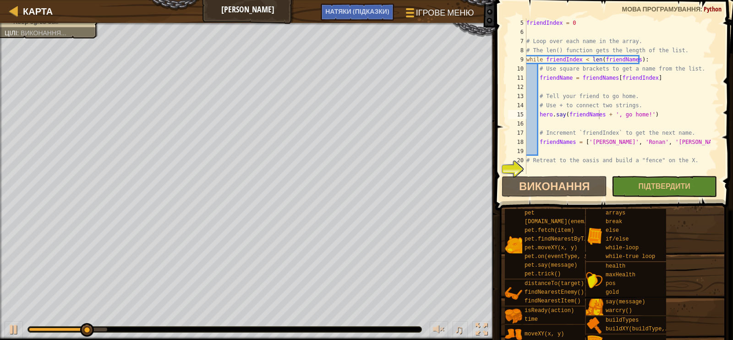
click at [536, 172] on div "friendIndex = 0 # Loop over each name in the array. # The len() function gets t…" at bounding box center [618, 105] width 186 height 174
paste textarea "'[PERSON_NAME]', '[PERSON_NAME]', '[PERSON_NAME]', '[PERSON_NAME]'"
type textarea "'[PERSON_NAME]', '[PERSON_NAME]', '[PERSON_NAME]', '[PERSON_NAME]'"
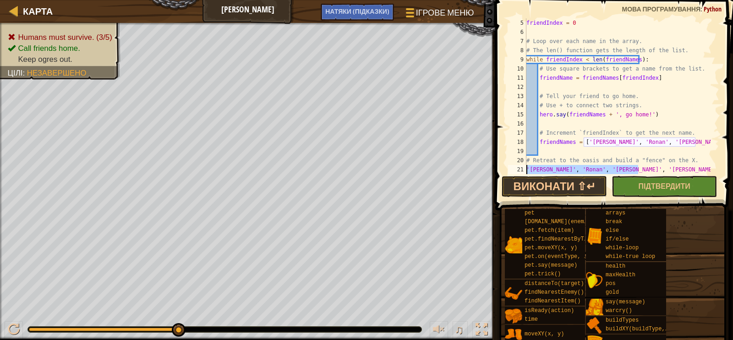
drag, startPoint x: 648, startPoint y: 167, endPoint x: 493, endPoint y: 169, distance: 154.9
click at [493, 169] on div "'[PERSON_NAME]', '[PERSON_NAME]', '[PERSON_NAME]', '[PERSON_NAME]' 5 6 7 8 9 10…" at bounding box center [613, 123] width 241 height 237
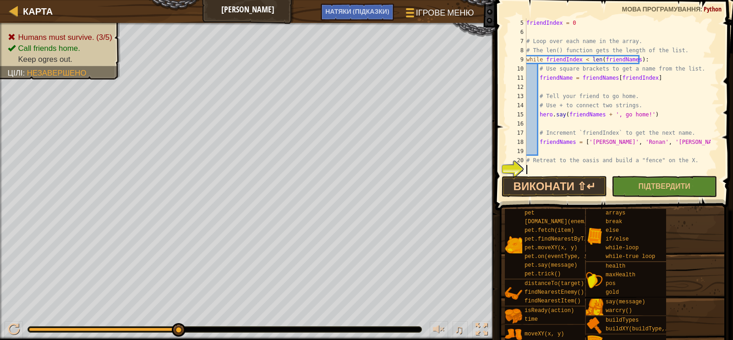
scroll to position [45, 0]
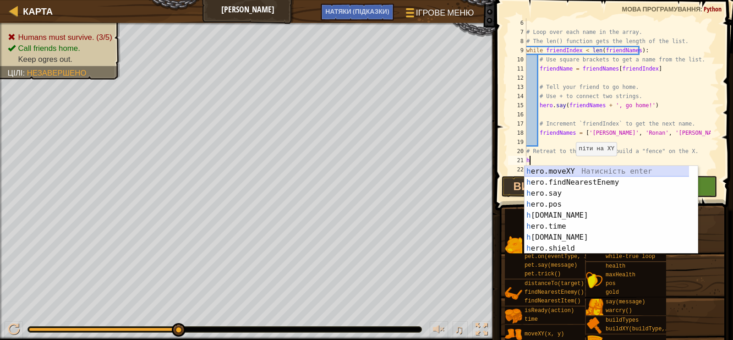
click at [584, 170] on div "h ero.moveXY Натисність enter h ero.findNearestEnemy Натисність enter h ero.say…" at bounding box center [611, 221] width 173 height 110
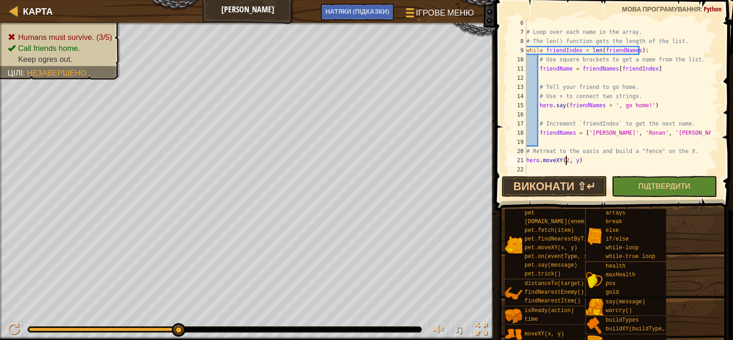
scroll to position [4, 3]
click at [577, 160] on div "# Loop over each name in the array. # The len() function gets the length of the…" at bounding box center [618, 105] width 186 height 174
type textarea "hero.moveXY(27, 30)"
click at [528, 166] on div "# Loop over each name in the array. # The len() function gets the length of the…" at bounding box center [618, 105] width 186 height 174
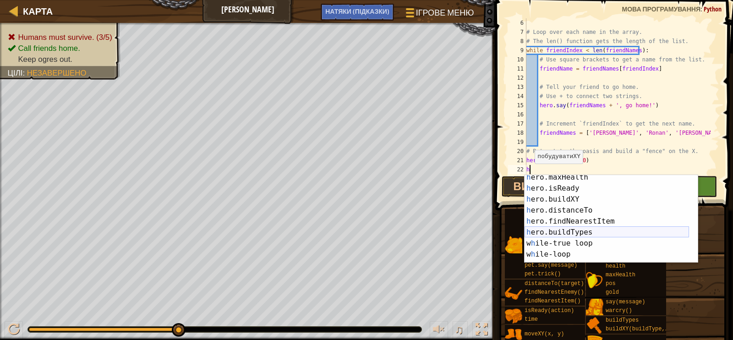
scroll to position [102, 0]
click at [574, 201] on div "h ero.maxHealth Натисність enter h ero.isReady Натисність enter h ero.buildXY Н…" at bounding box center [607, 227] width 165 height 110
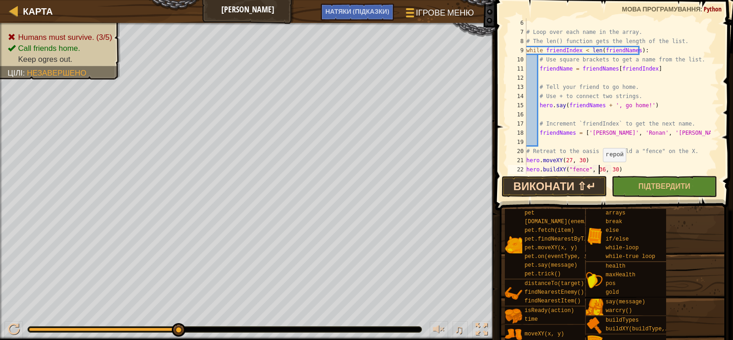
drag, startPoint x: 599, startPoint y: 170, endPoint x: 604, endPoint y: 176, distance: 7.5
click at [599, 171] on div "# Loop over each name in the array. # The len() function gets the length of the…" at bounding box center [618, 105] width 186 height 174
click at [644, 185] on span "Підтвердити" at bounding box center [665, 186] width 52 height 10
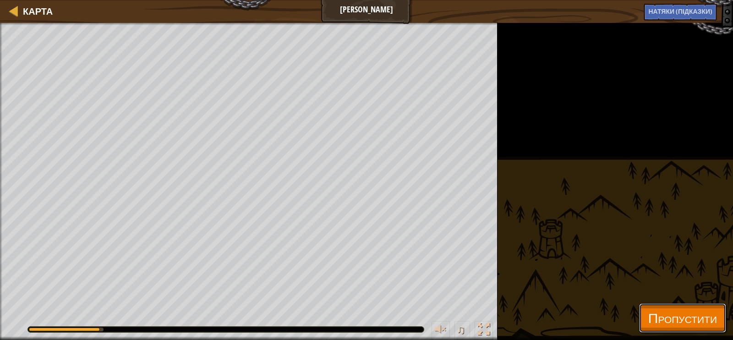
click at [655, 314] on span "Пропустити" at bounding box center [682, 317] width 69 height 19
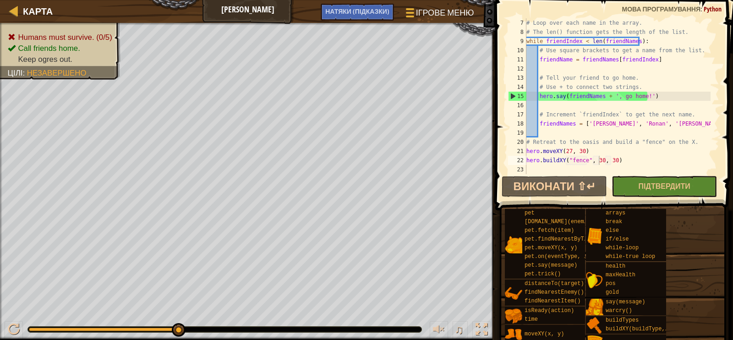
scroll to position [55, 0]
type textarea "# Retreat to the oasis and build a "fence" on the X."
click at [554, 138] on div "# Loop over each name in the array. # The len() function gets the length of the…" at bounding box center [618, 105] width 186 height 174
click at [555, 136] on div "# Loop over each name in the array. # The len() function gets the length of the…" at bounding box center [618, 105] width 186 height 174
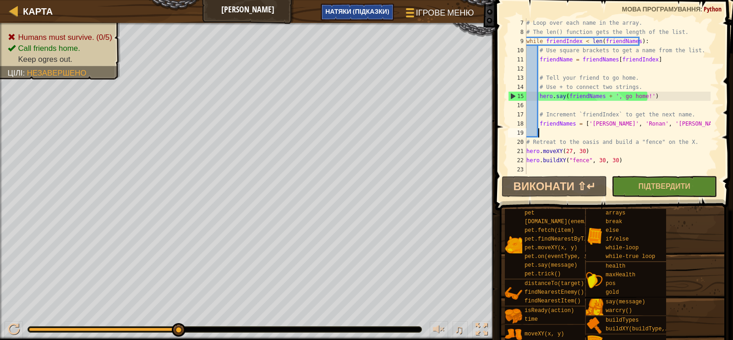
click at [385, 13] on span "НАТЯКИ (Підказки)" at bounding box center [357, 11] width 64 height 9
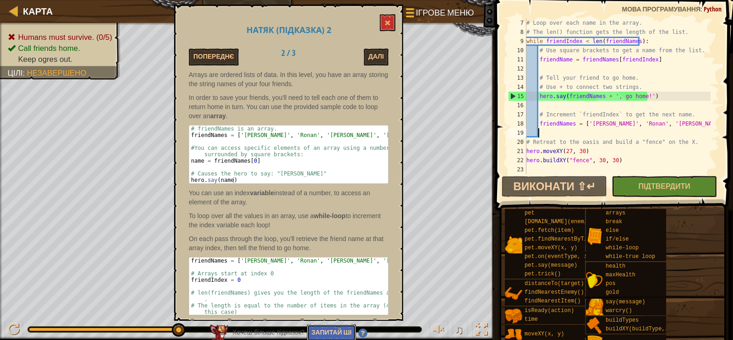
click at [320, 329] on button "Запитай ШІ" at bounding box center [331, 332] width 49 height 17
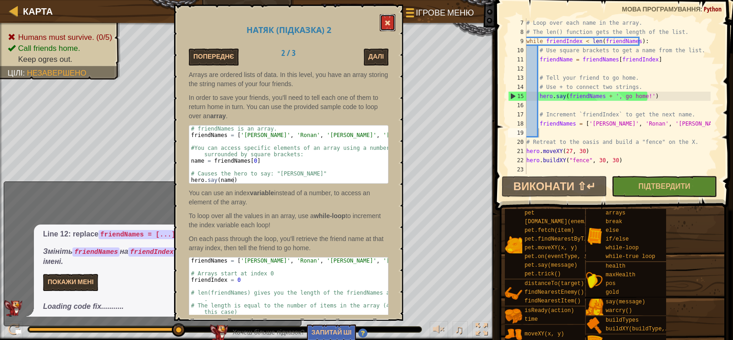
click at [386, 23] on span at bounding box center [387, 23] width 6 height 6
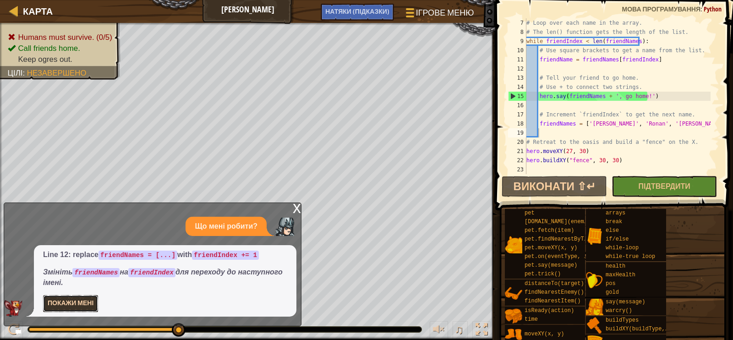
click at [80, 308] on button "Покажи мені" at bounding box center [70, 303] width 55 height 17
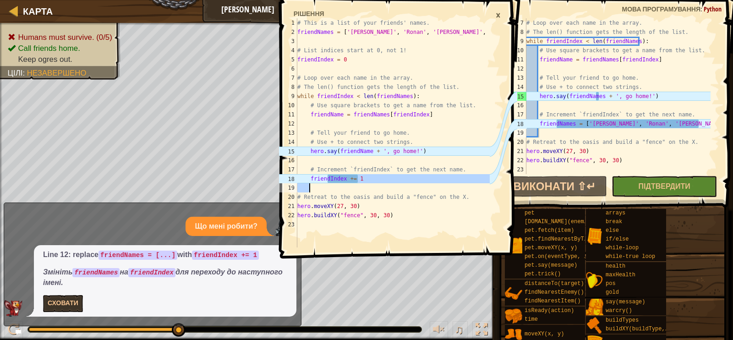
drag, startPoint x: 364, startPoint y: 175, endPoint x: 365, endPoint y: 180, distance: 5.2
click at [360, 184] on div "# This is a list of your friends' names. friendNames = [ '[PERSON_NAME]' , '[PE…" at bounding box center [393, 141] width 195 height 247
click at [367, 178] on div "# This is a list of your friends' names. friendNames = [ '[PERSON_NAME]' , '[PE…" at bounding box center [393, 132] width 195 height 229
type textarea "friendIndex += 1"
drag, startPoint x: 309, startPoint y: 179, endPoint x: 358, endPoint y: 182, distance: 49.1
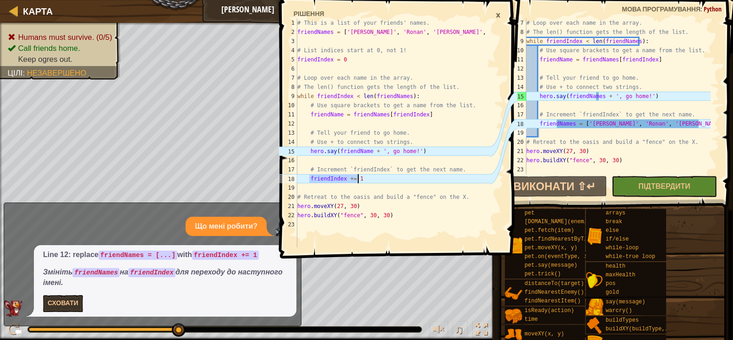
click at [358, 182] on div "# This is a list of your friends' names. friendNames = [ '[PERSON_NAME]' , '[PE…" at bounding box center [393, 141] width 195 height 247
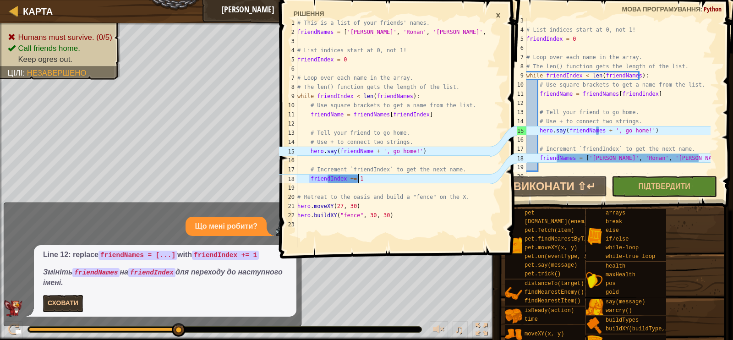
scroll to position [55, 0]
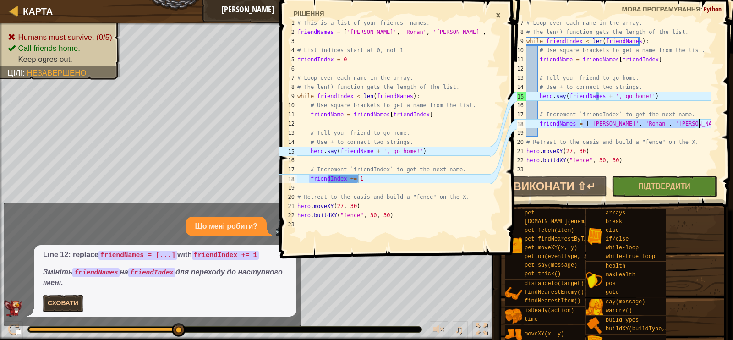
drag, startPoint x: 558, startPoint y: 123, endPoint x: 714, endPoint y: 121, distance: 156.3
click at [714, 121] on div "friendNames = ['[PERSON_NAME]', '[PERSON_NAME]', '[PERSON_NAME]', '[PERSON_NAME…" at bounding box center [612, 96] width 213 height 156
paste textarea "friendIndex += 1"
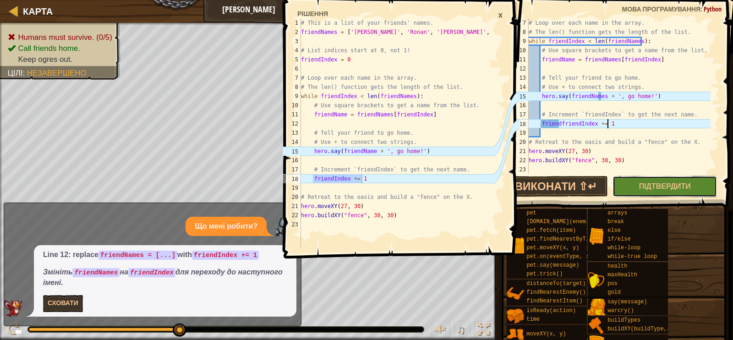
click at [660, 191] on button "Підтвердити" at bounding box center [665, 186] width 104 height 21
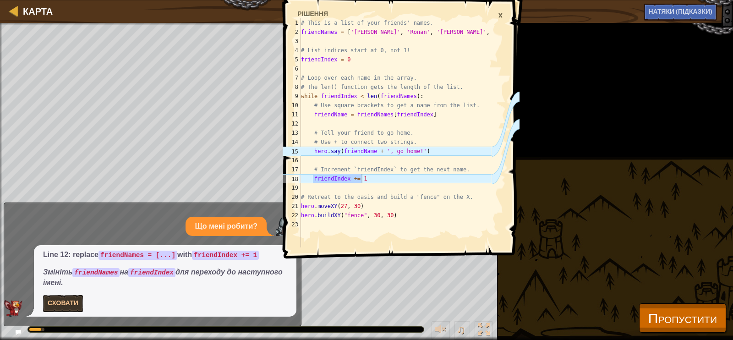
click at [502, 19] on div "×" at bounding box center [501, 15] width 14 height 16
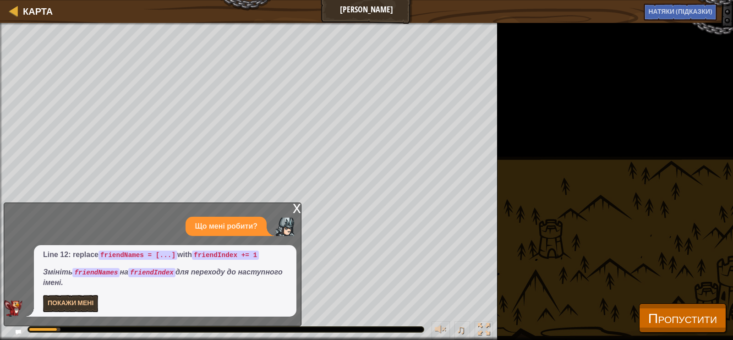
click at [297, 208] on div "x" at bounding box center [297, 207] width 8 height 9
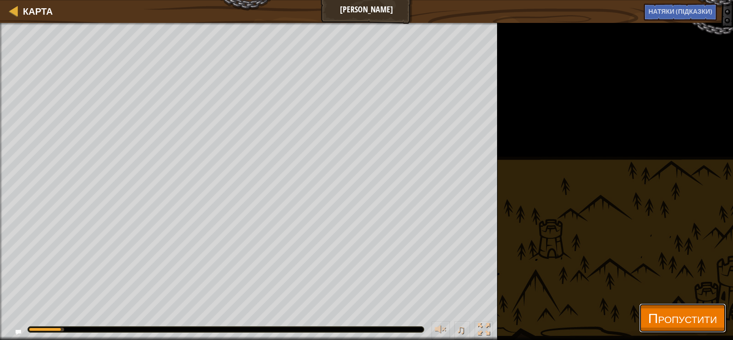
click at [704, 312] on span "Пропустити" at bounding box center [682, 317] width 69 height 19
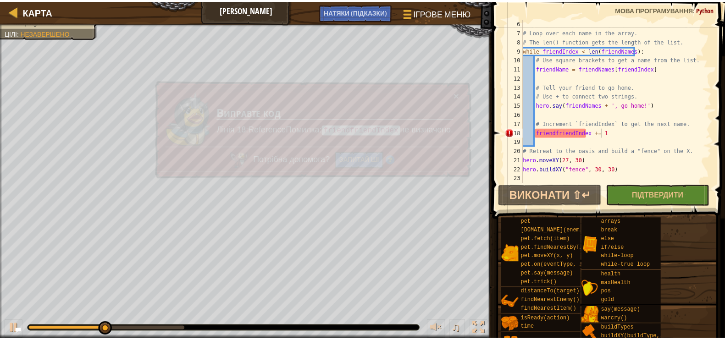
scroll to position [45, 0]
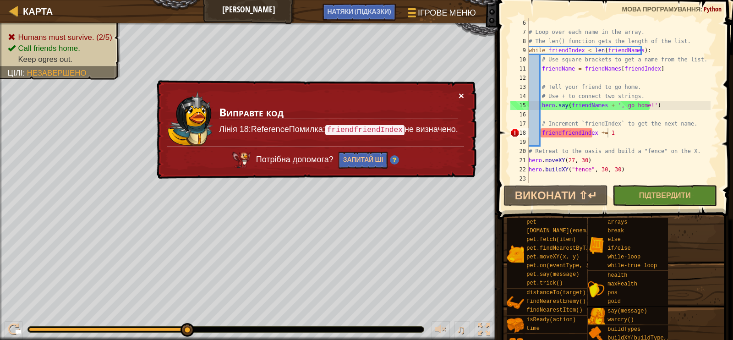
click at [464, 96] on button "×" at bounding box center [462, 98] width 6 height 10
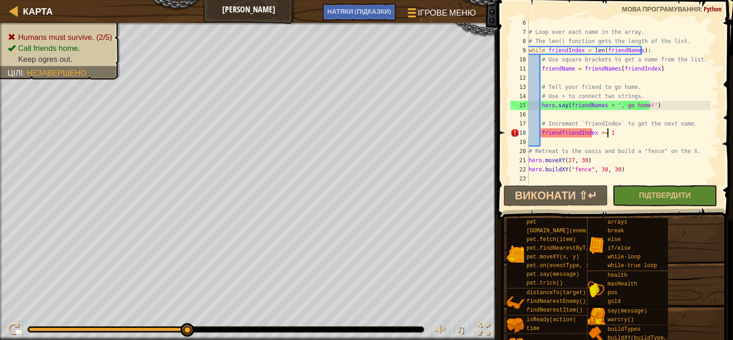
click at [576, 134] on div "# Loop over each name in the array. # The len() function gets the length of the…" at bounding box center [619, 109] width 184 height 183
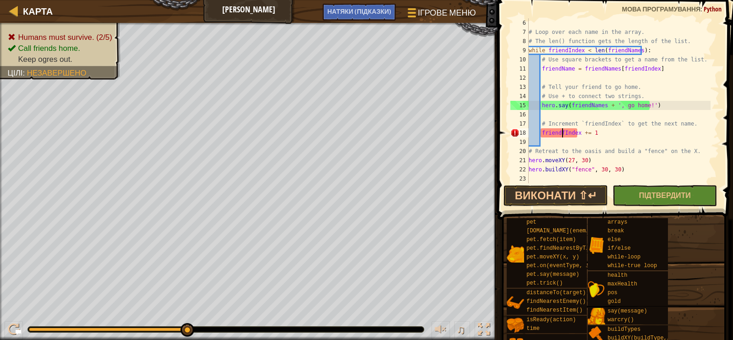
type textarea "friendIndex += 1"
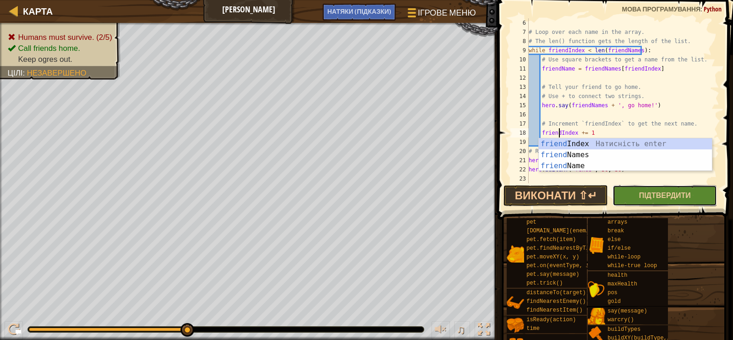
click at [636, 202] on button "Підтвердити" at bounding box center [665, 195] width 104 height 21
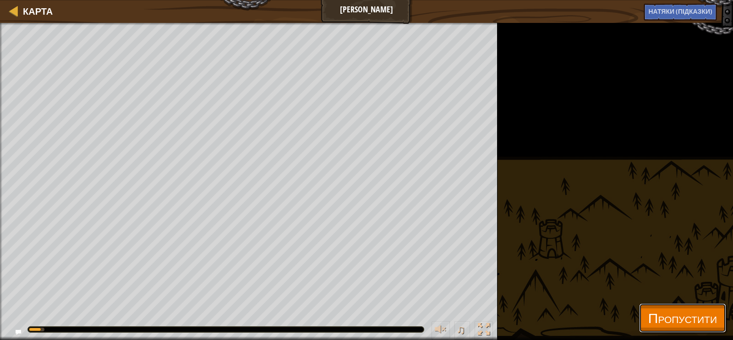
click at [648, 322] on span "Пропустити" at bounding box center [682, 317] width 69 height 19
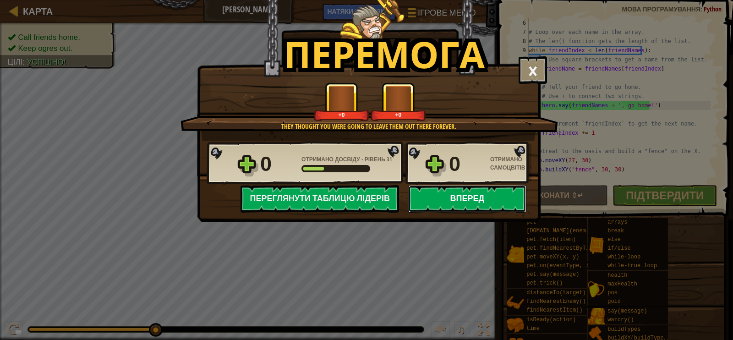
click at [476, 201] on button "Вперед" at bounding box center [467, 198] width 118 height 27
select select "uk"
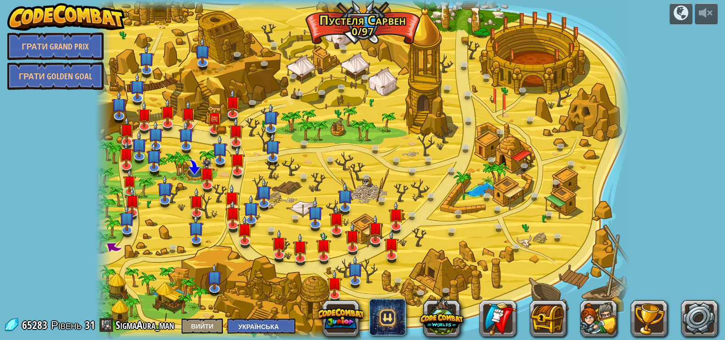
select select "uk"
